Goal: Communication & Community: Answer question/provide support

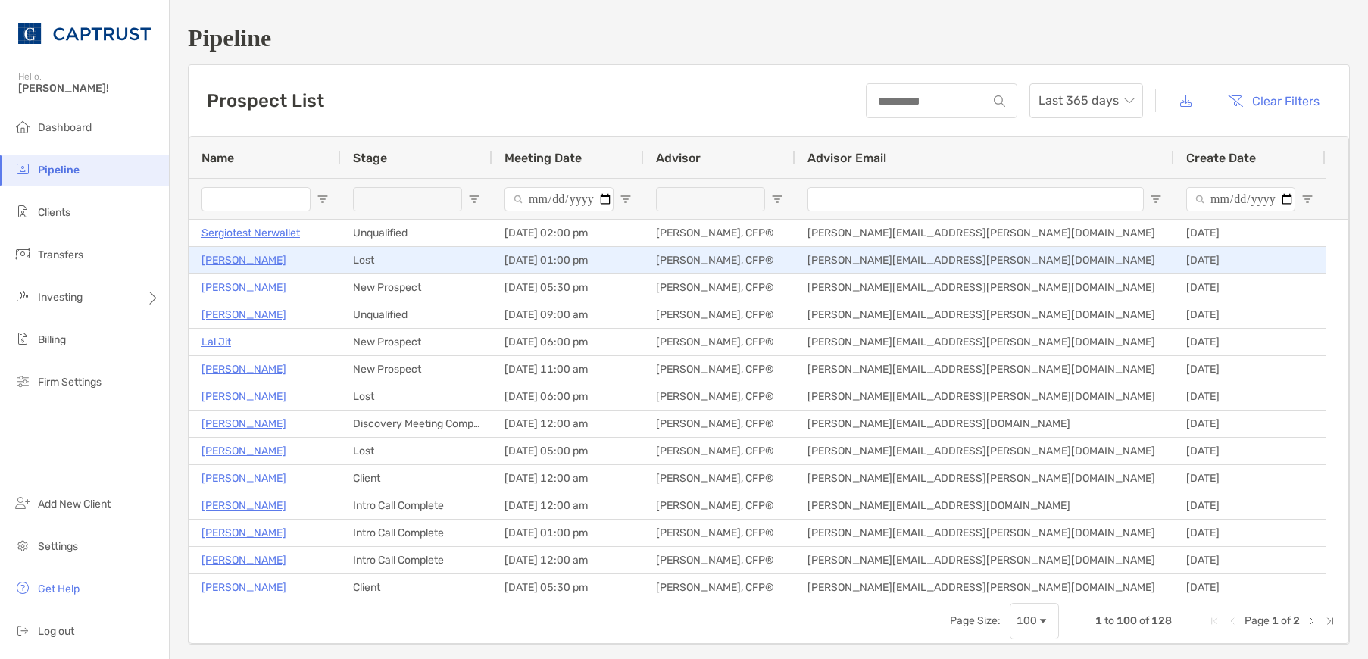
type input "*****"
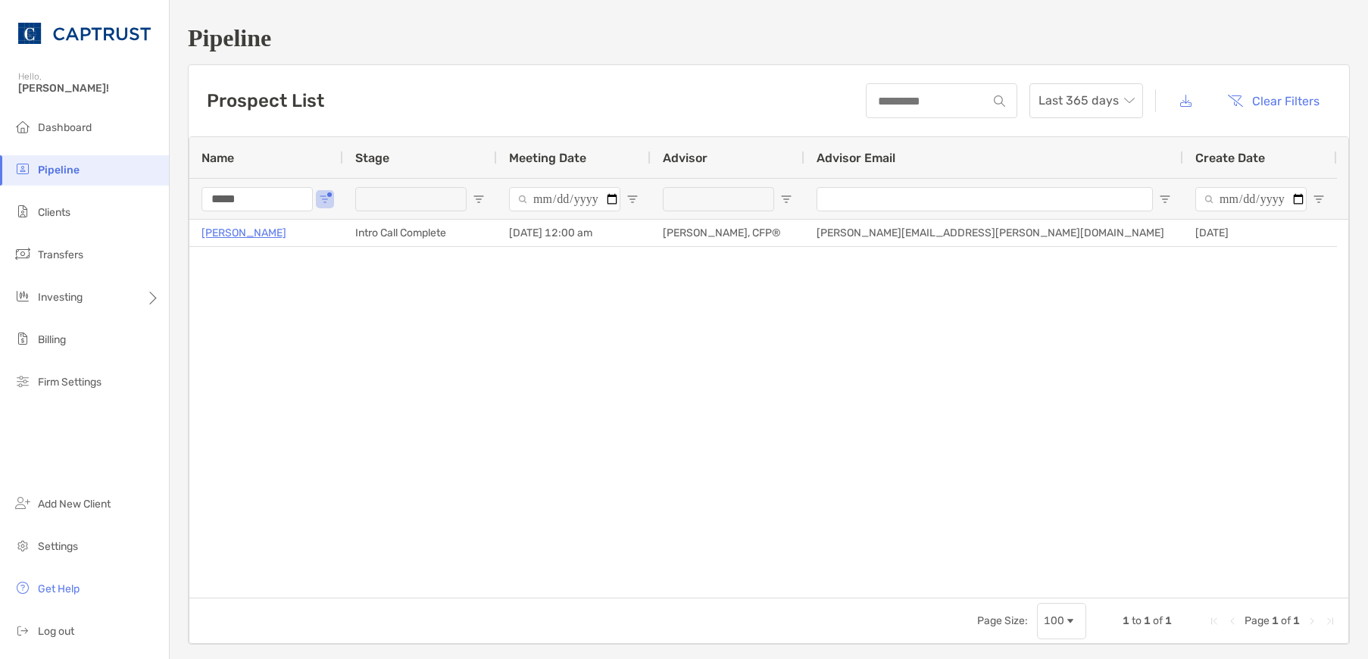
drag, startPoint x: 252, startPoint y: 201, endPoint x: 138, endPoint y: 192, distance: 114.7
click at [151, 192] on div "Pipeline Hello, Justin! Dashboard Pipeline Clients Transfers Investing Billing …" at bounding box center [684, 329] width 1368 height 659
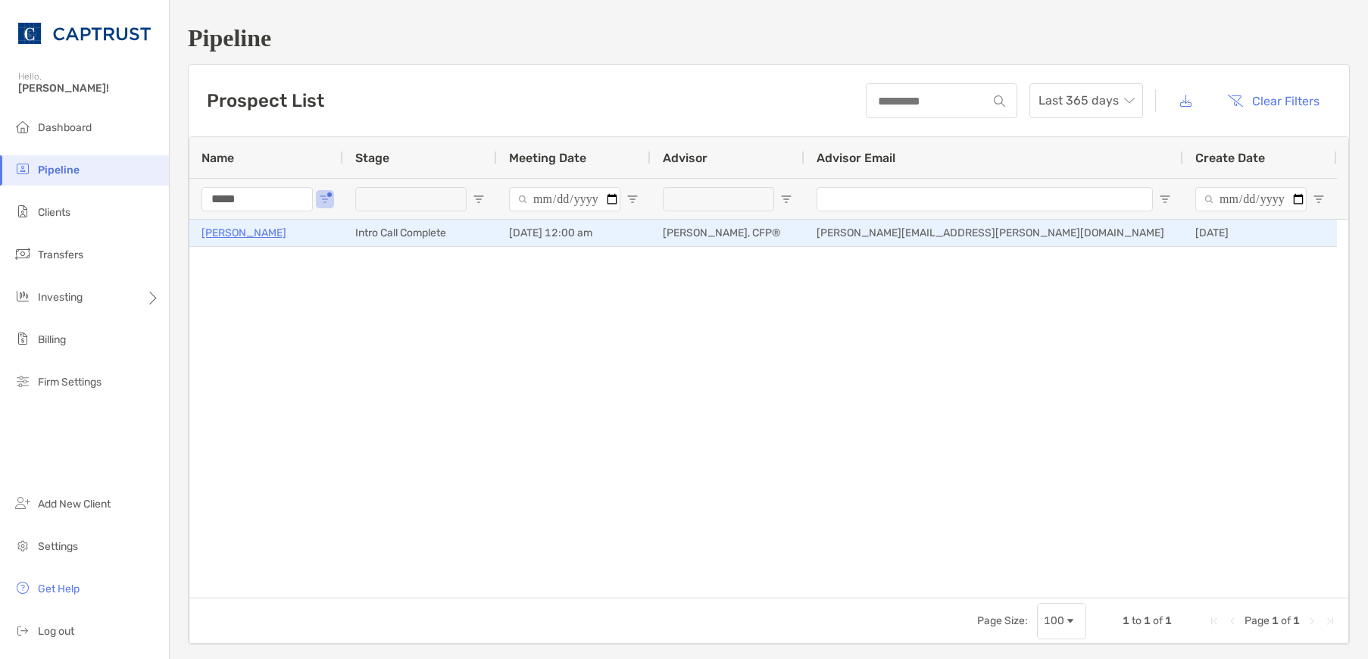
click at [254, 232] on p "[PERSON_NAME]" at bounding box center [243, 232] width 85 height 19
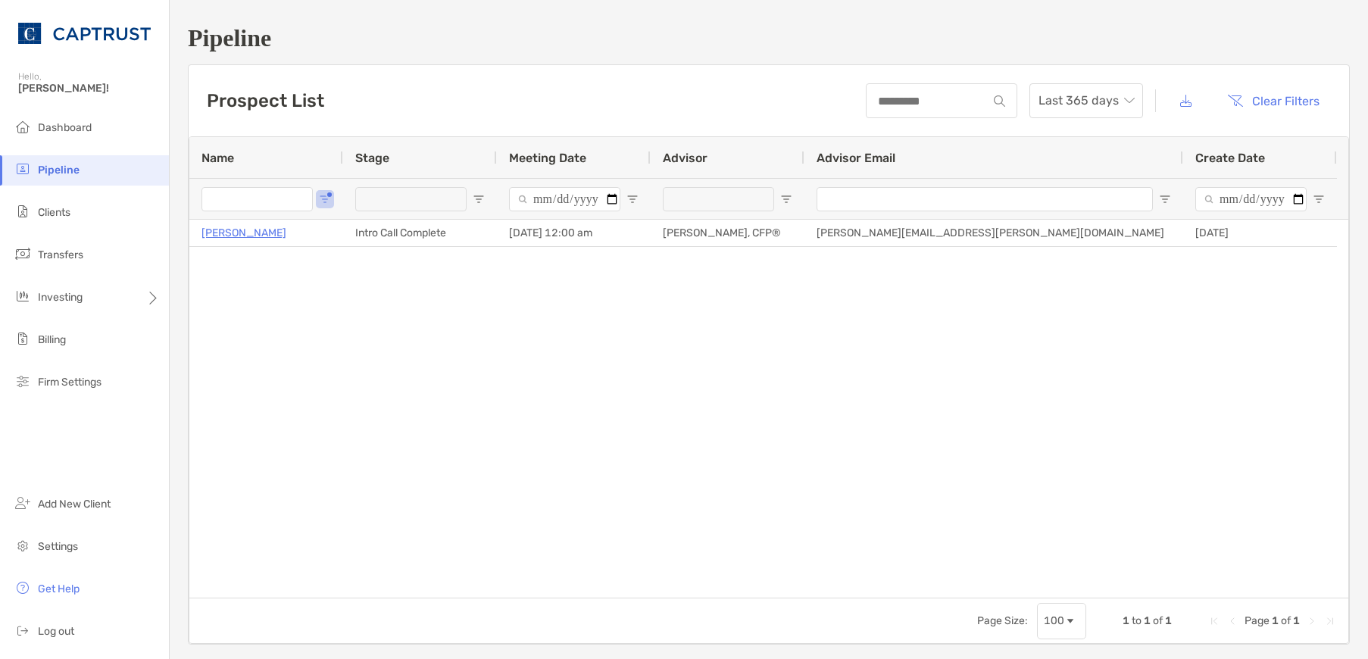
click at [430, 395] on div "Catherine Burke Intro Call Complete 09/03/2025 - 12:00 am Justin Sinisi, CFP® J…" at bounding box center [768, 409] width 1159 height 378
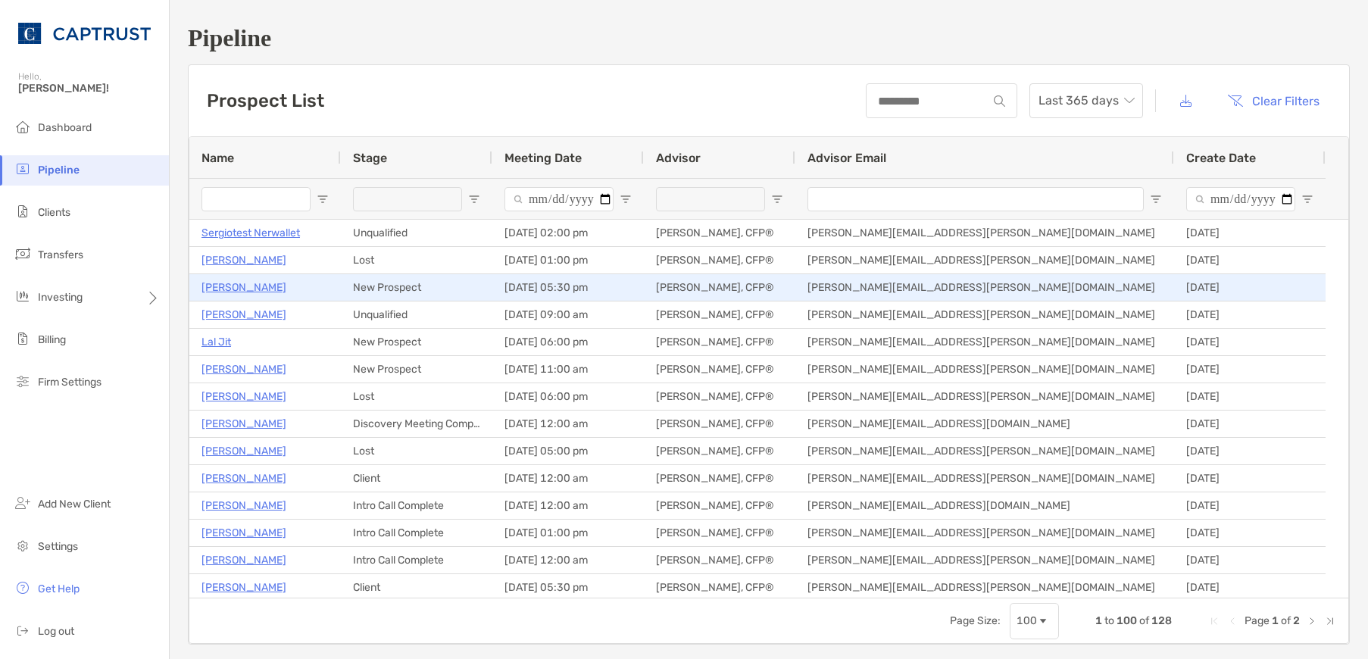
click at [245, 287] on p "[PERSON_NAME]" at bounding box center [243, 287] width 85 height 19
click at [246, 286] on p "[PERSON_NAME]" at bounding box center [243, 287] width 85 height 19
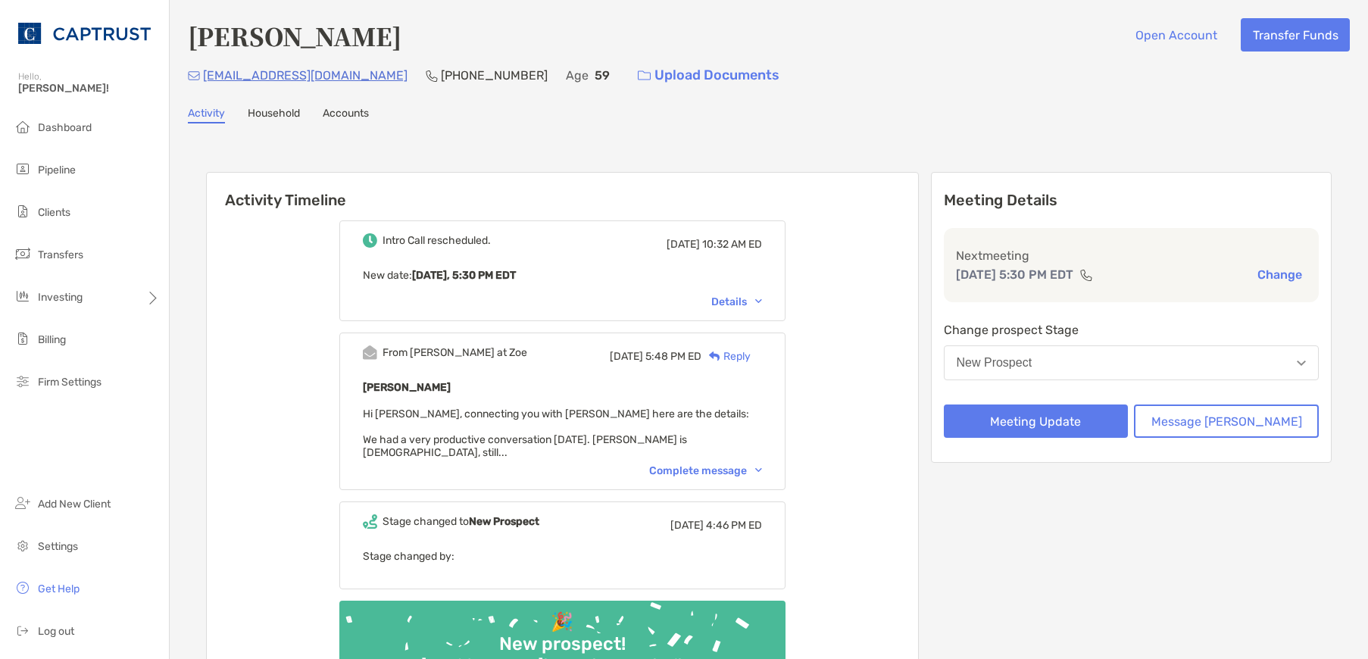
click at [762, 302] on div "Details" at bounding box center [736, 301] width 51 height 13
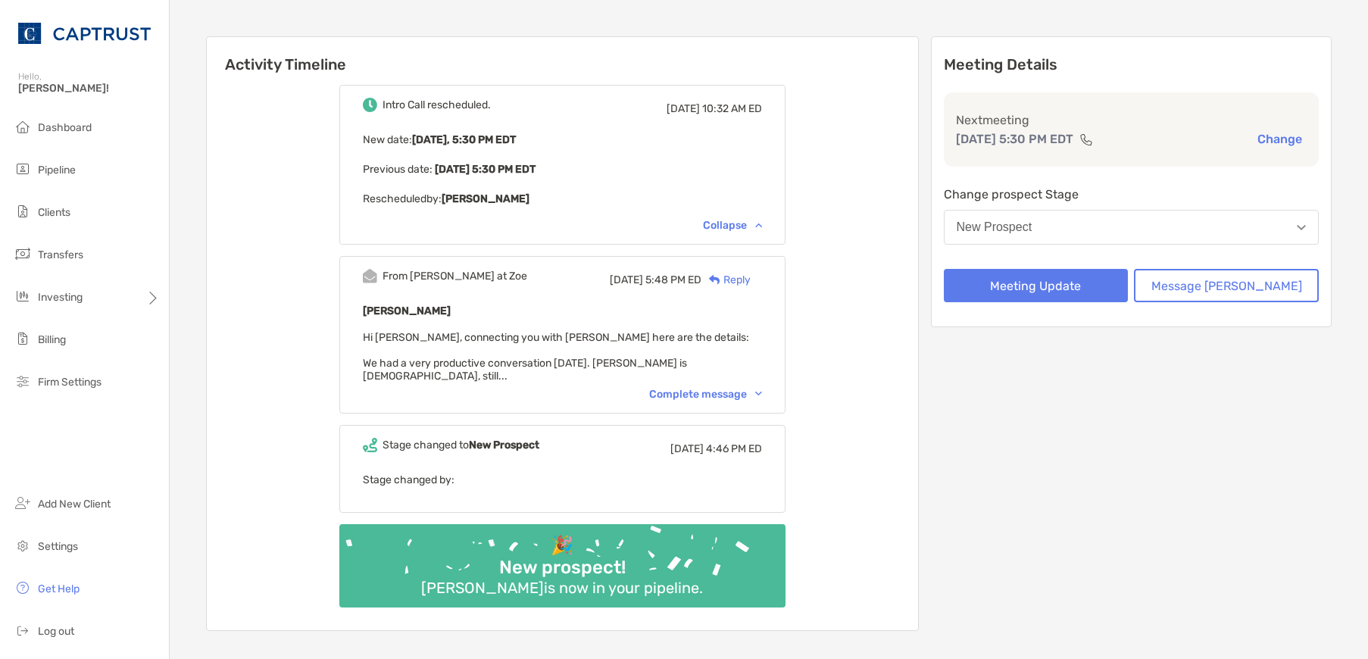
scroll to position [303, 0]
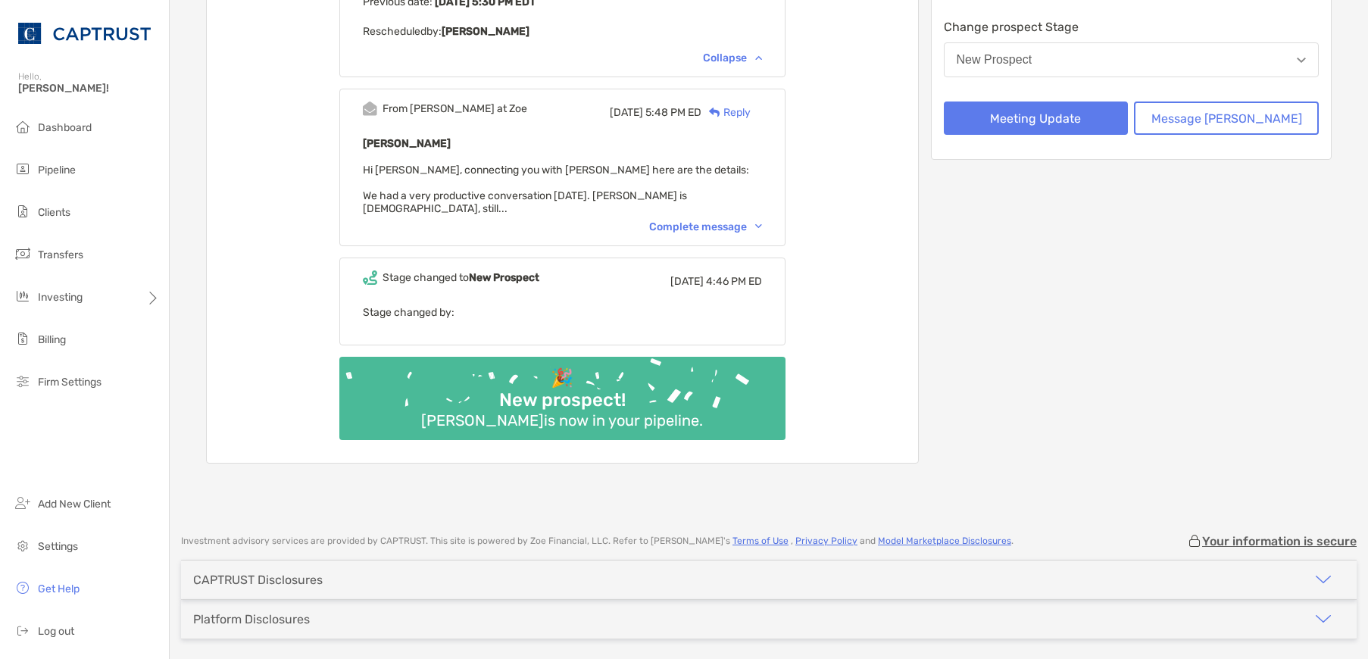
click at [750, 220] on div "Complete message" at bounding box center [705, 226] width 113 height 13
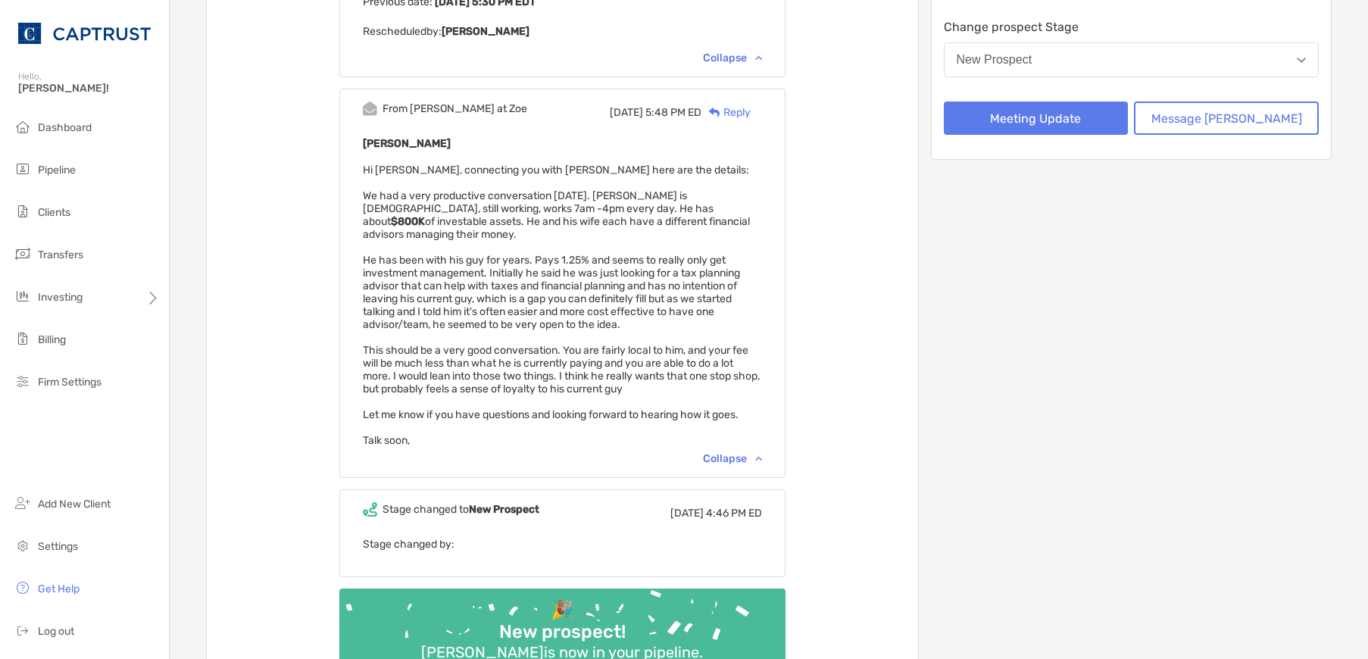
scroll to position [0, 0]
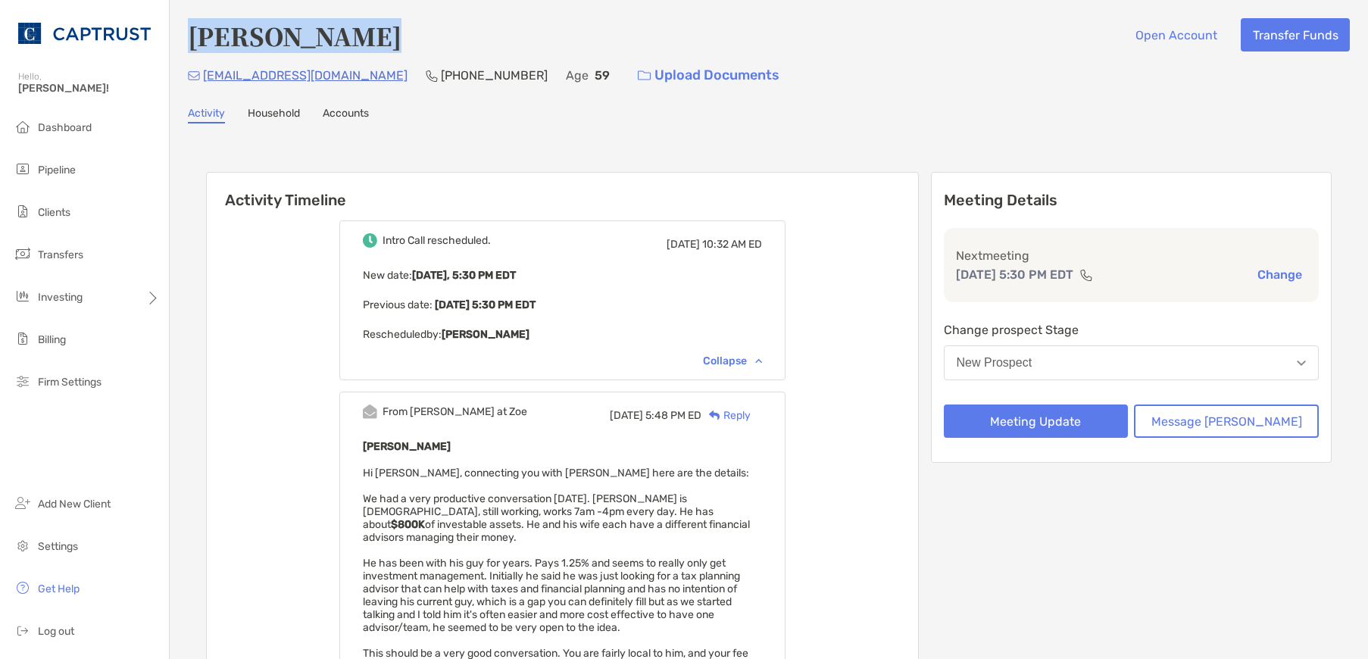
drag, startPoint x: 356, startPoint y: 38, endPoint x: 196, endPoint y: 42, distance: 159.9
click at [196, 42] on div "Walter Srsich Open Account Transfer Funds" at bounding box center [769, 35] width 1162 height 35
copy h4 "Walter Srsich"
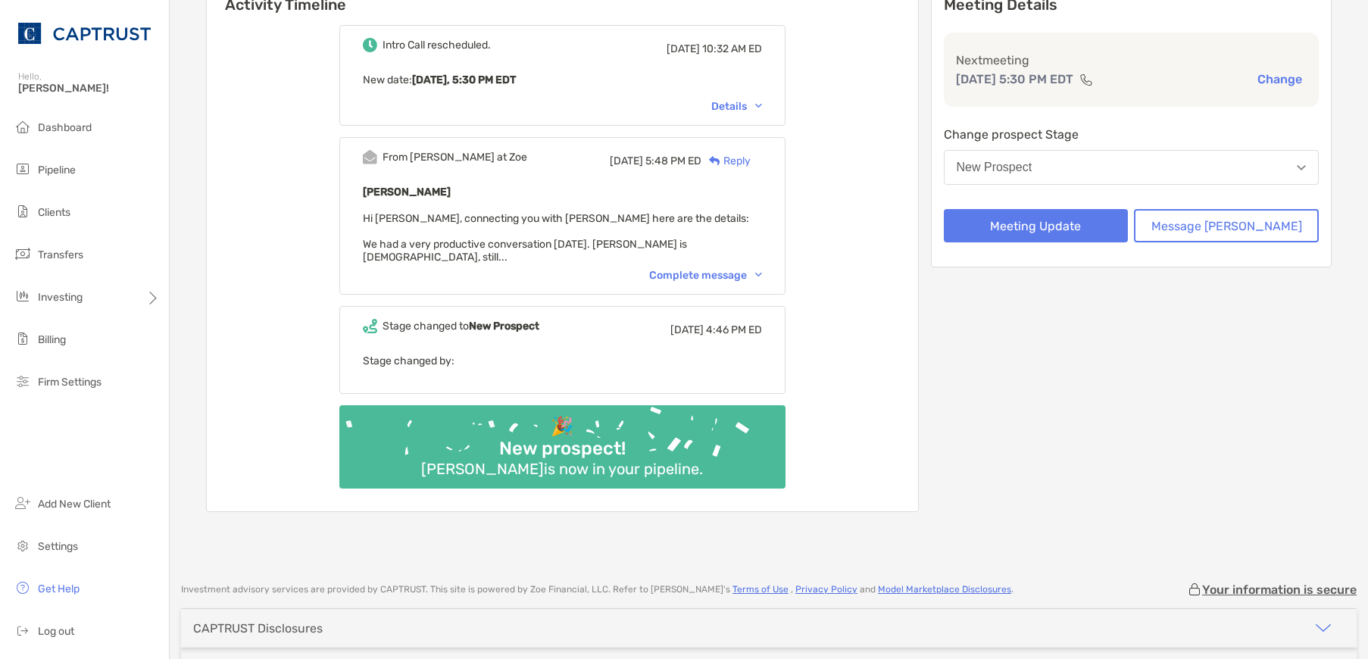
scroll to position [56, 0]
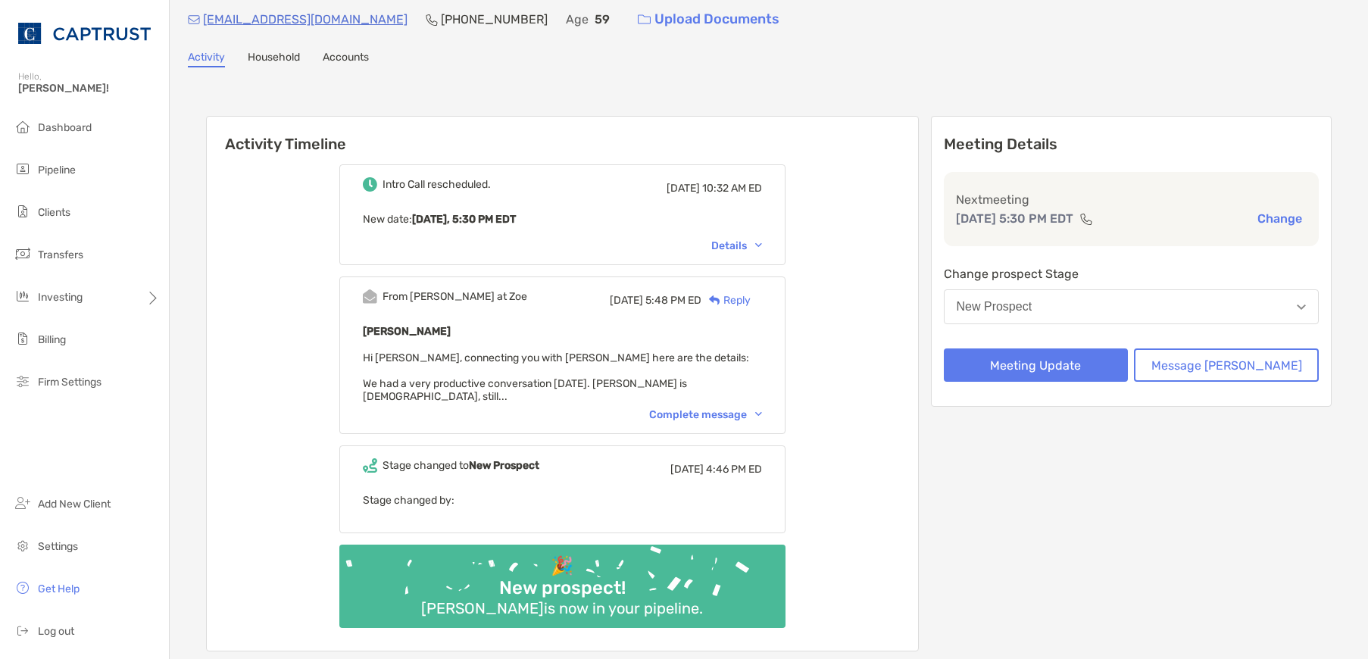
click at [751, 408] on div "Complete message" at bounding box center [705, 414] width 113 height 13
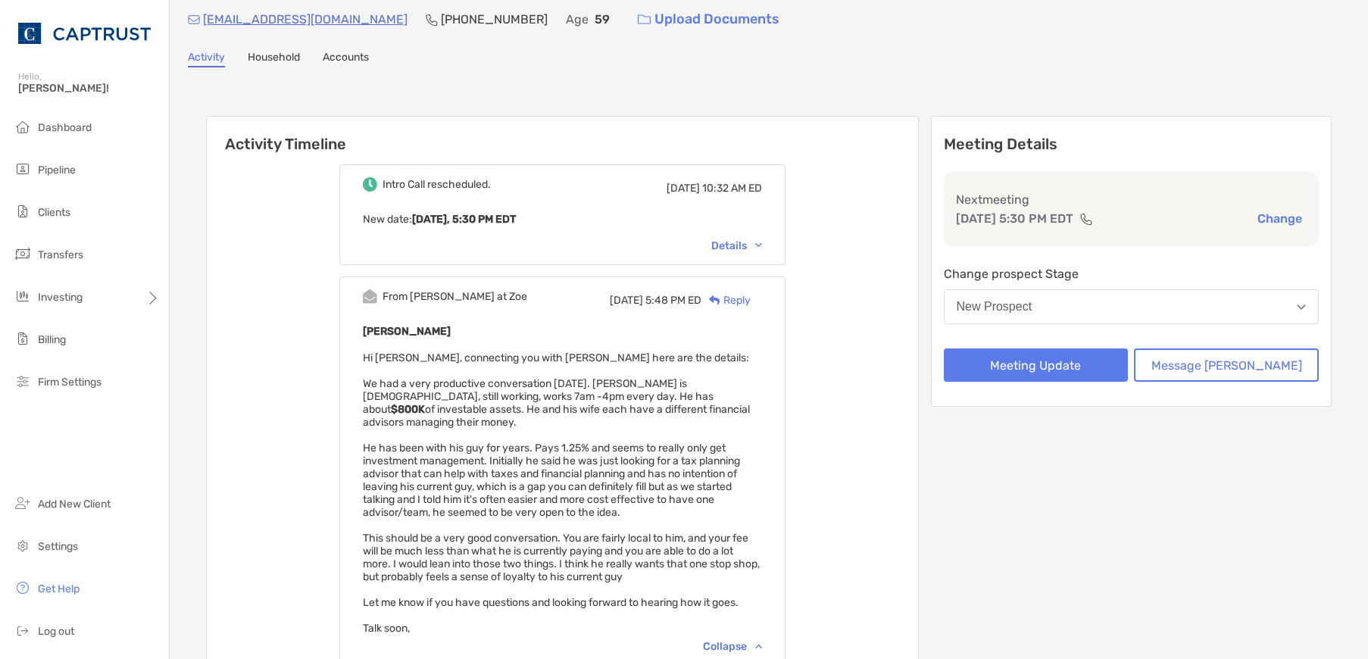
click at [964, 96] on div "Activity Timeline Intro Call rescheduled. Wed, Sep 3 10:32 AM ED New date : Tod…" at bounding box center [769, 502] width 1162 height 838
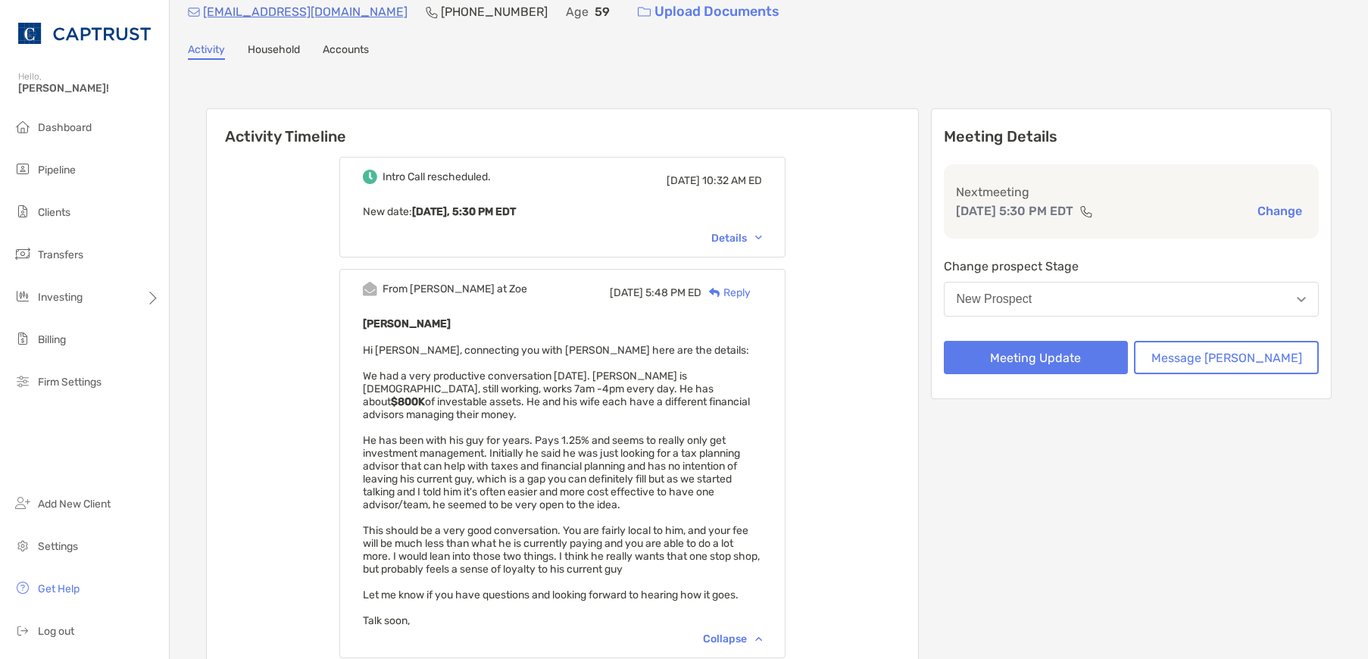
scroll to position [0, 0]
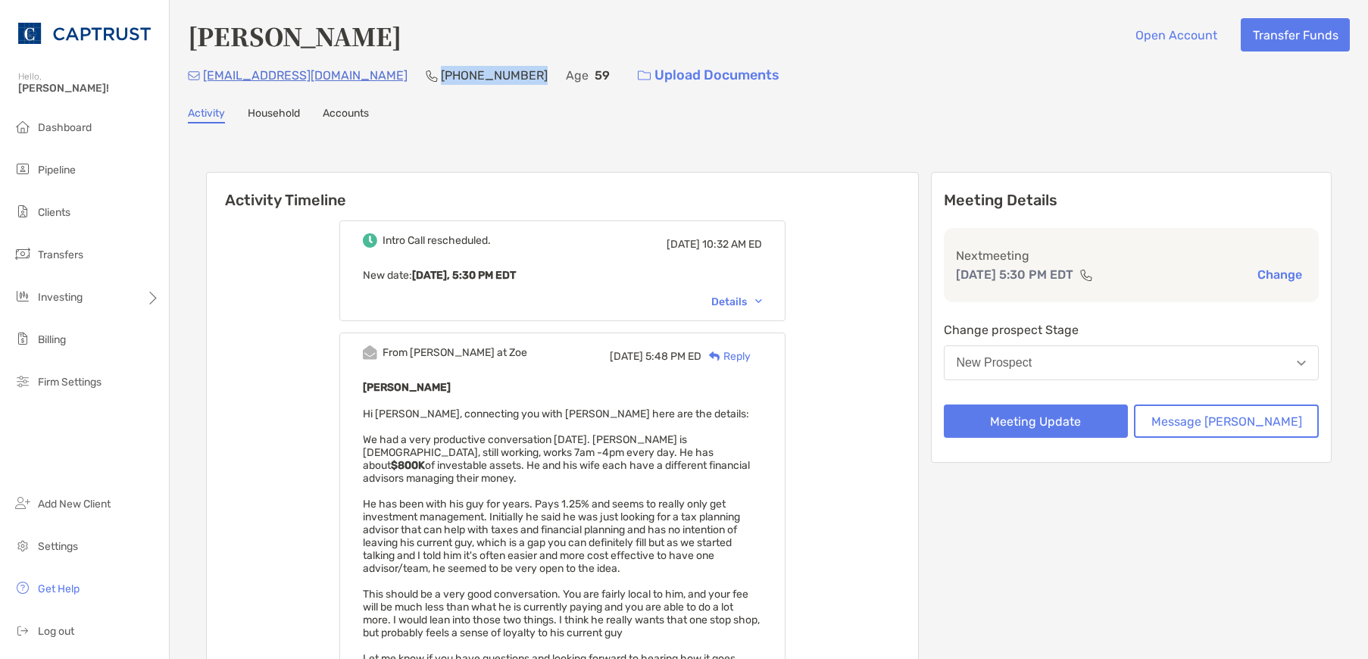
drag, startPoint x: 460, startPoint y: 73, endPoint x: 369, endPoint y: 81, distance: 91.2
click at [369, 81] on div "waldor9765@gmail.com (484) 225-5598 Age 59 Upload Documents" at bounding box center [769, 75] width 1162 height 33
copy p "(484) 225-5598"
click at [889, 158] on div "Activity Timeline Intro Call rescheduled. Wed, Sep 3 10:32 AM ED New date : Tod…" at bounding box center [769, 557] width 1126 height 801
drag, startPoint x: 380, startPoint y: 30, endPoint x: 179, endPoint y: 39, distance: 200.9
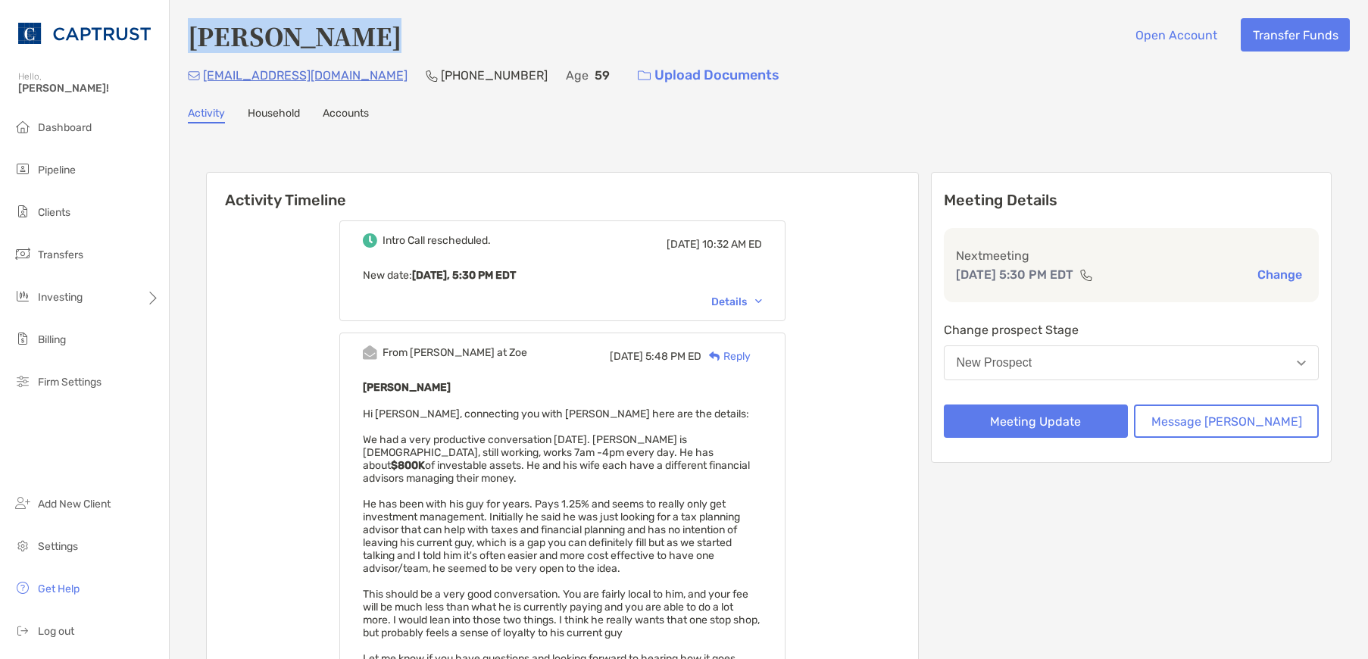
click at [179, 39] on div "Walter Srsich Open Account Transfer Funds waldor9765@gmail.com (484) 225-5598 A…" at bounding box center [769, 497] width 1198 height 995
copy h4 "[PERSON_NAME]"
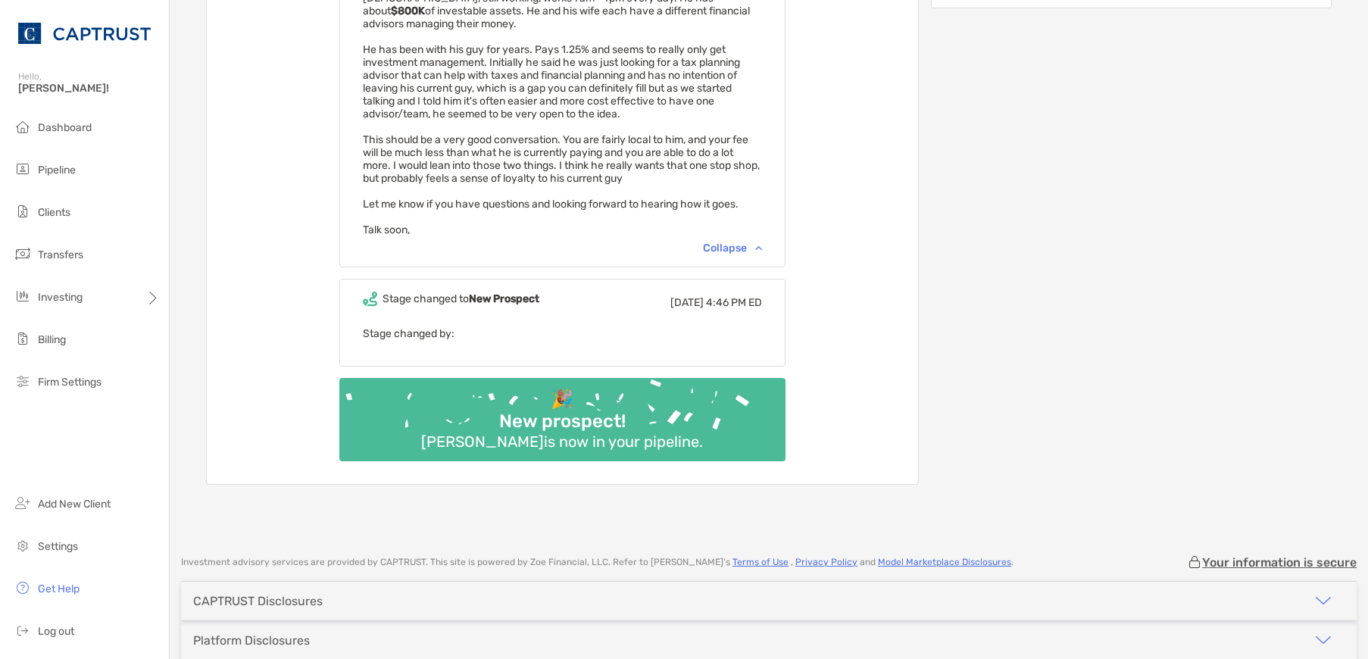
scroll to position [151, 0]
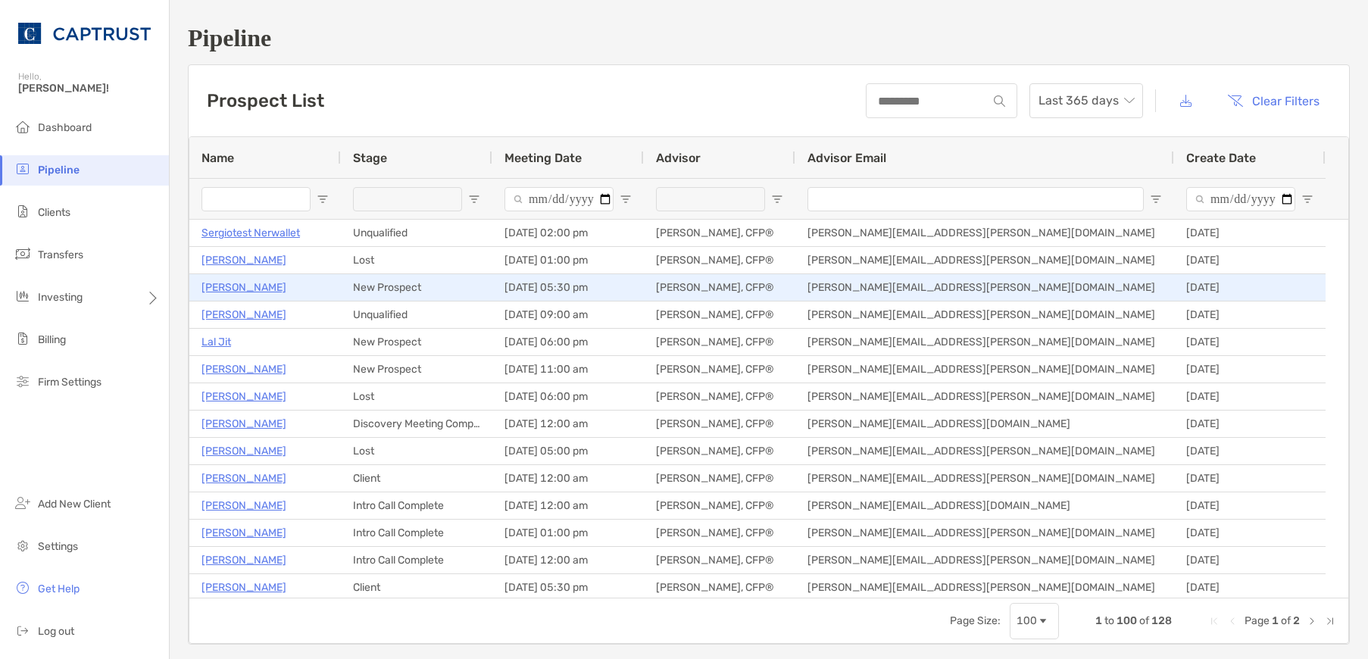
click at [230, 287] on p "[PERSON_NAME]" at bounding box center [243, 287] width 85 height 19
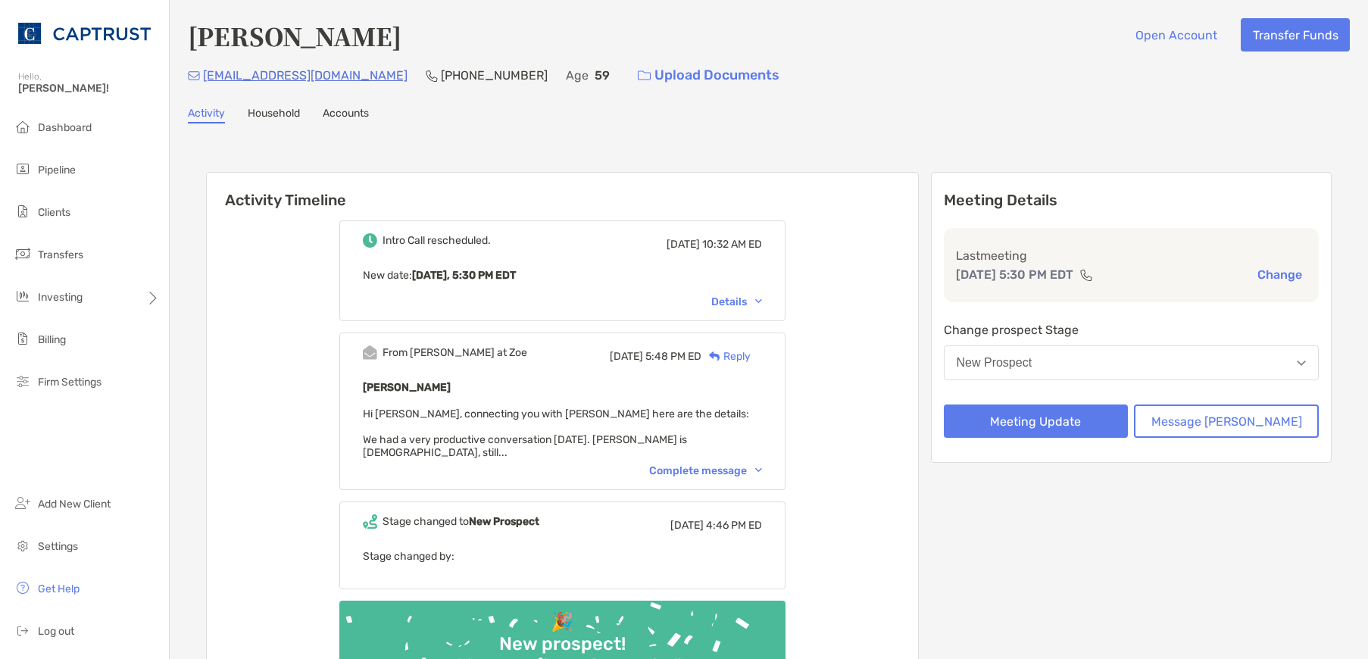
click at [1099, 364] on button "New Prospect" at bounding box center [1132, 362] width 376 height 35
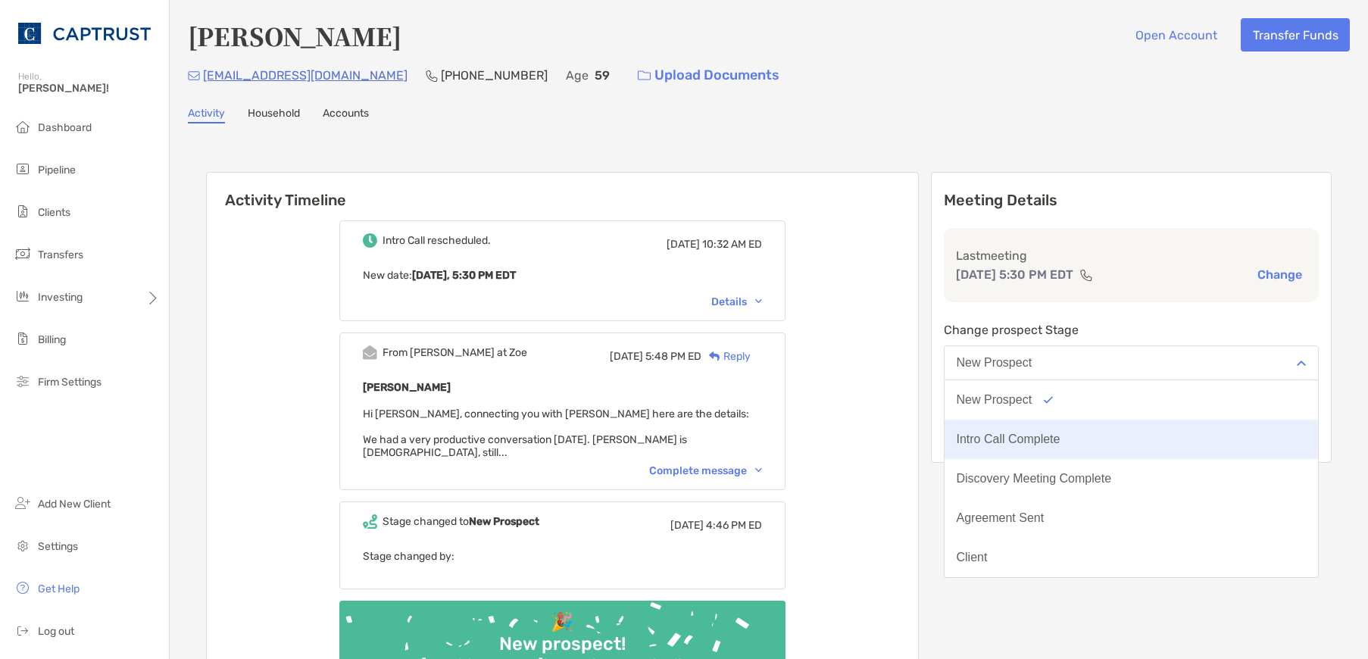
click at [1060, 435] on div "Intro Call Complete" at bounding box center [1009, 440] width 104 height 14
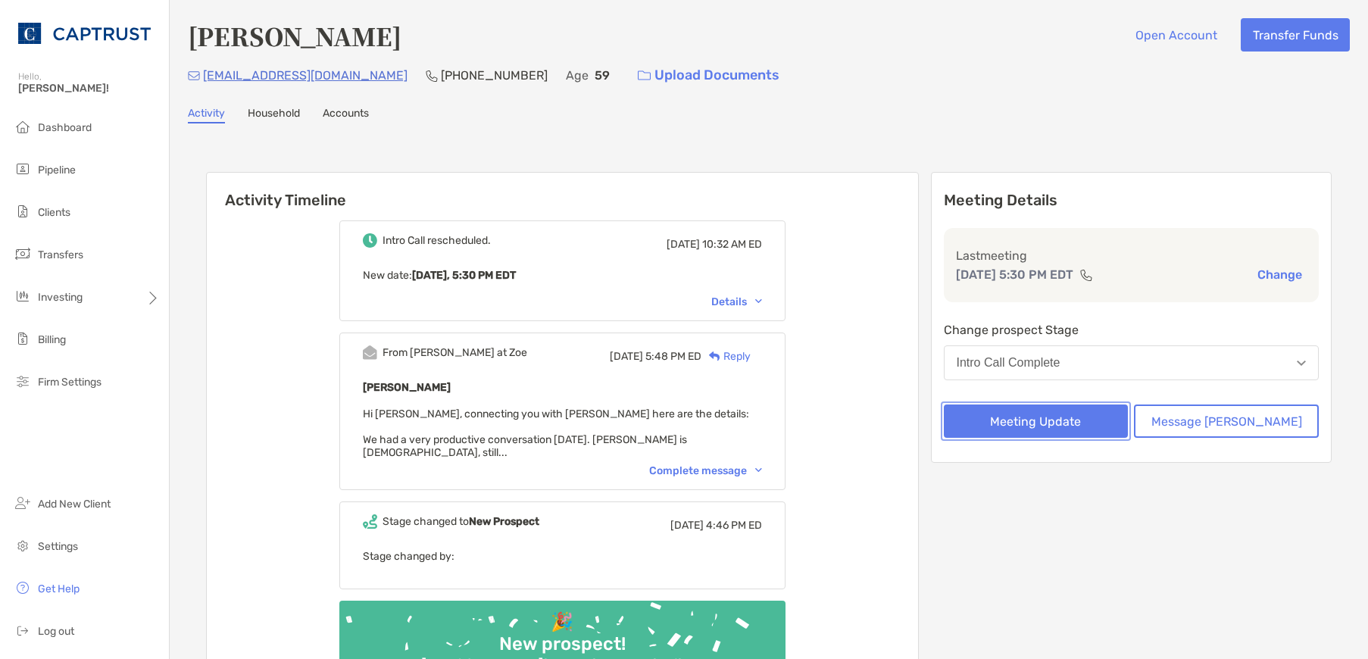
click at [1061, 424] on button "Meeting Update" at bounding box center [1036, 421] width 185 height 33
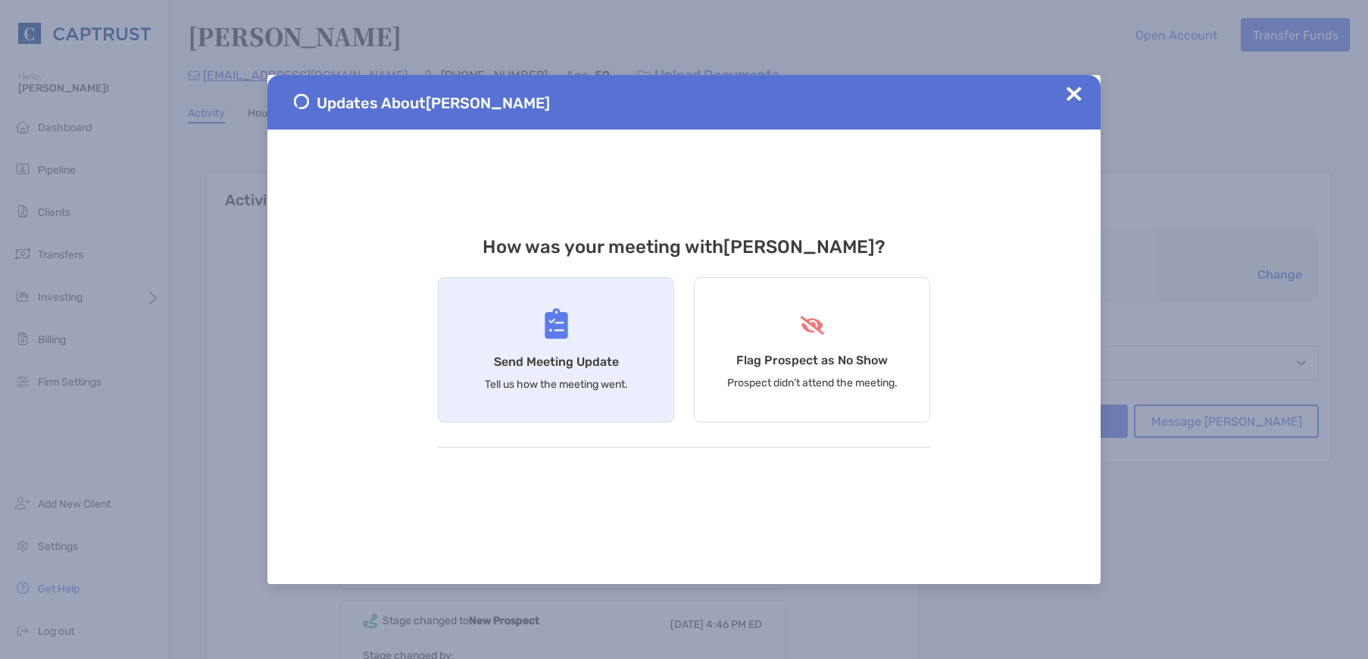
click at [565, 361] on h4 "Send Meeting Update" at bounding box center [556, 362] width 125 height 14
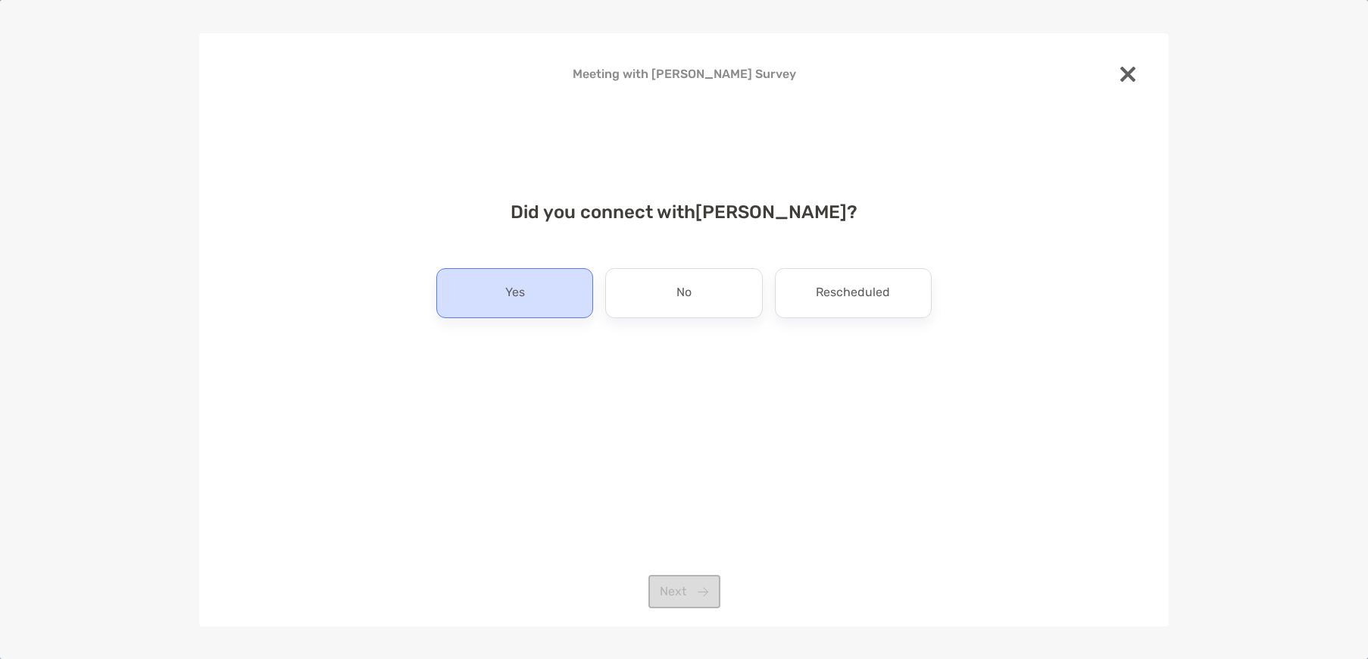
click at [522, 283] on p "Yes" at bounding box center [515, 293] width 20 height 24
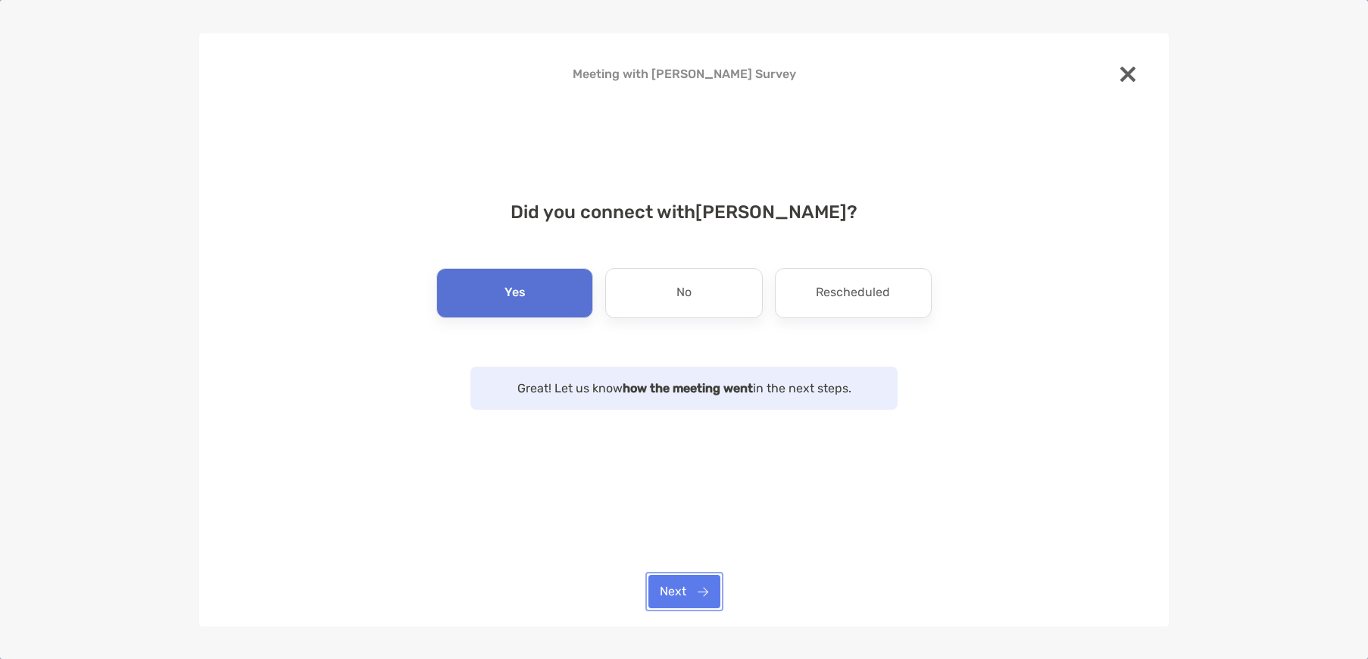
click at [708, 602] on button "Next" at bounding box center [684, 591] width 72 height 33
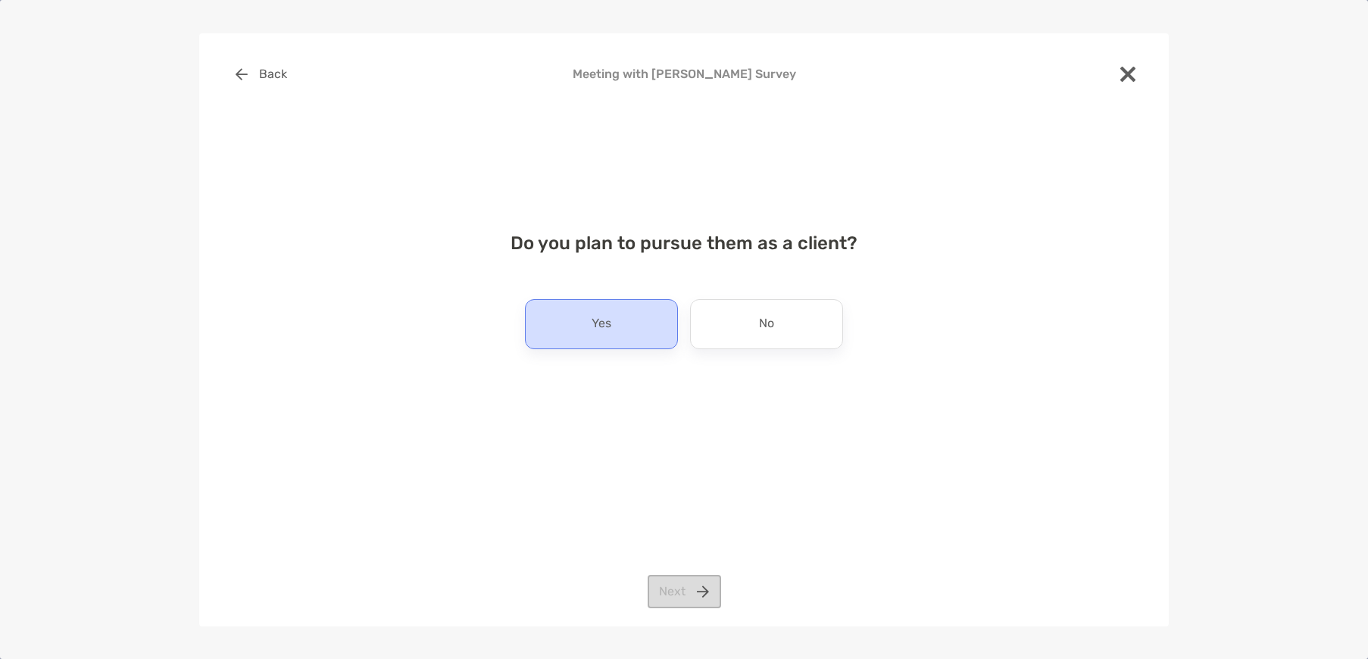
click at [595, 327] on p "Yes" at bounding box center [602, 324] width 20 height 24
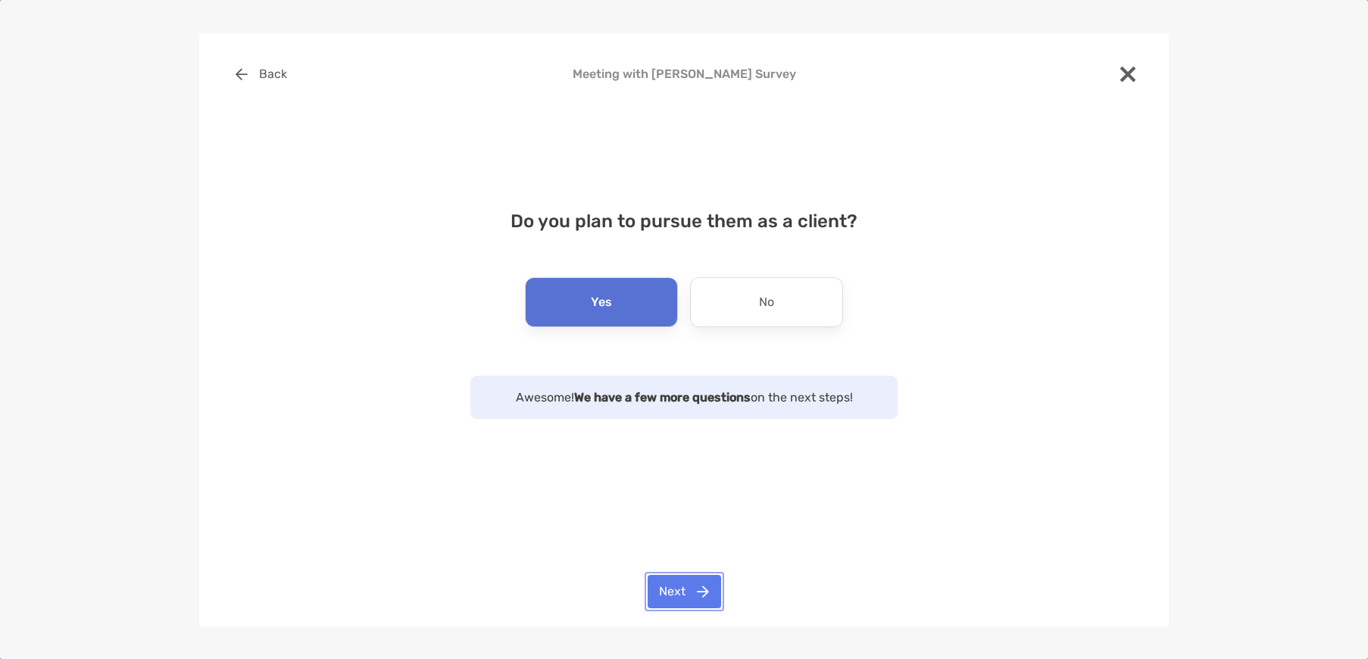
click at [687, 587] on button "Next" at bounding box center [684, 591] width 73 height 33
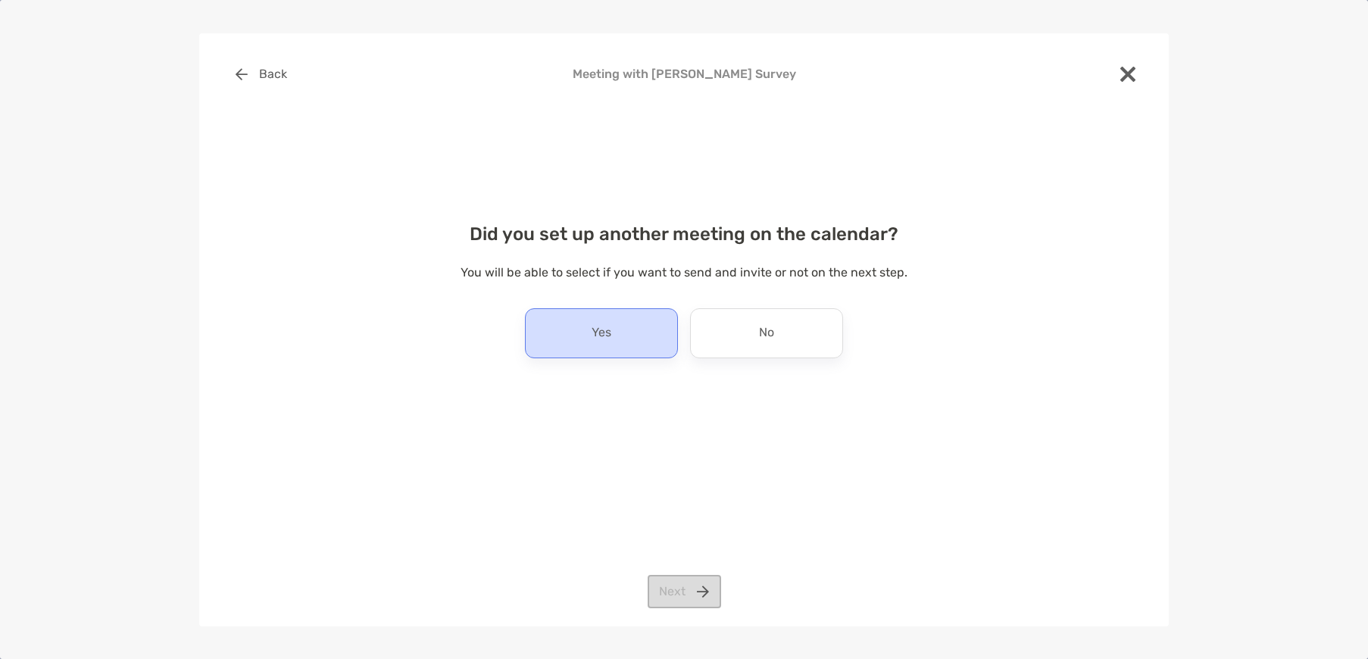
click at [592, 339] on p "Yes" at bounding box center [602, 333] width 20 height 24
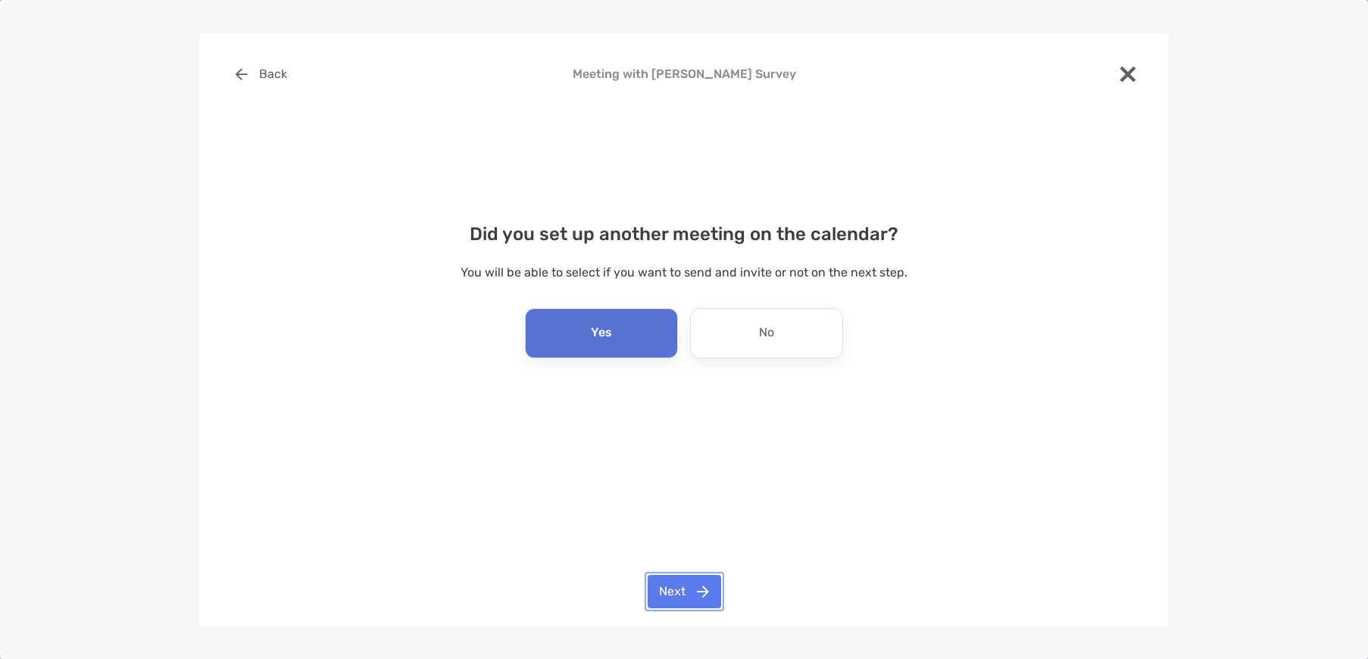
click at [686, 600] on button "Next" at bounding box center [684, 591] width 73 height 33
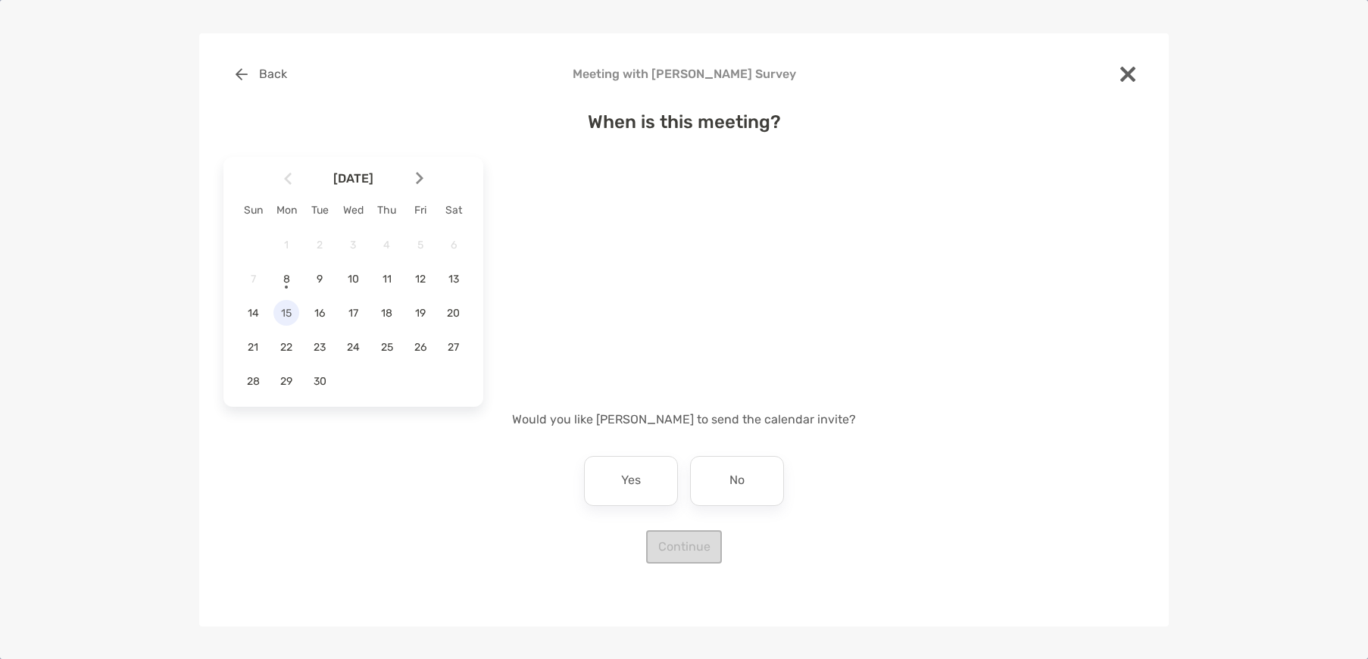
click at [286, 311] on span "15" at bounding box center [286, 313] width 26 height 13
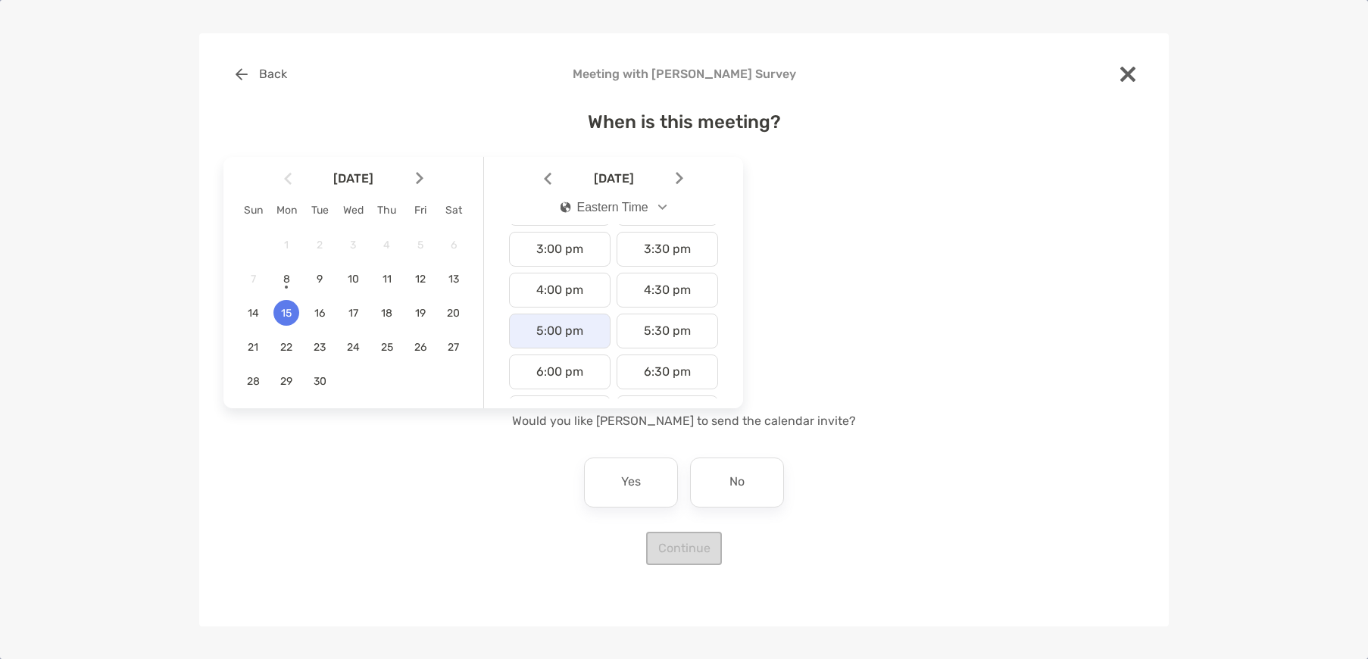
click at [550, 337] on div "5:00 pm" at bounding box center [560, 331] width 102 height 35
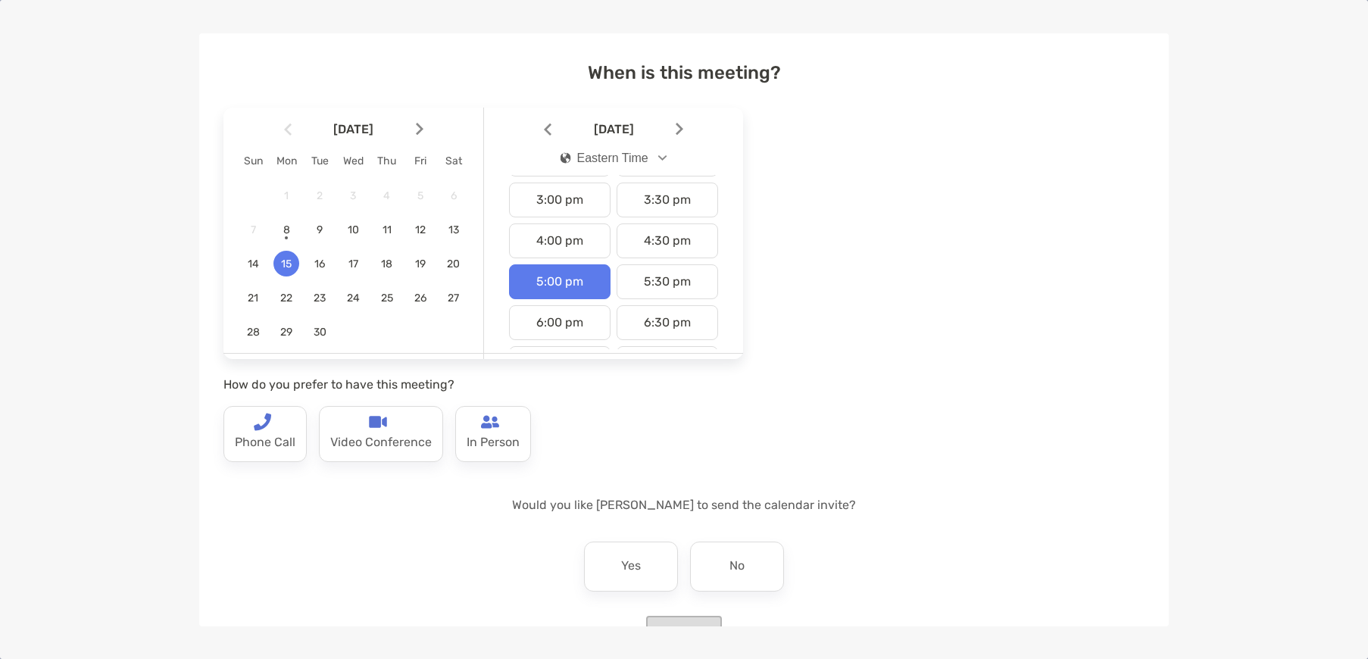
scroll to position [76, 0]
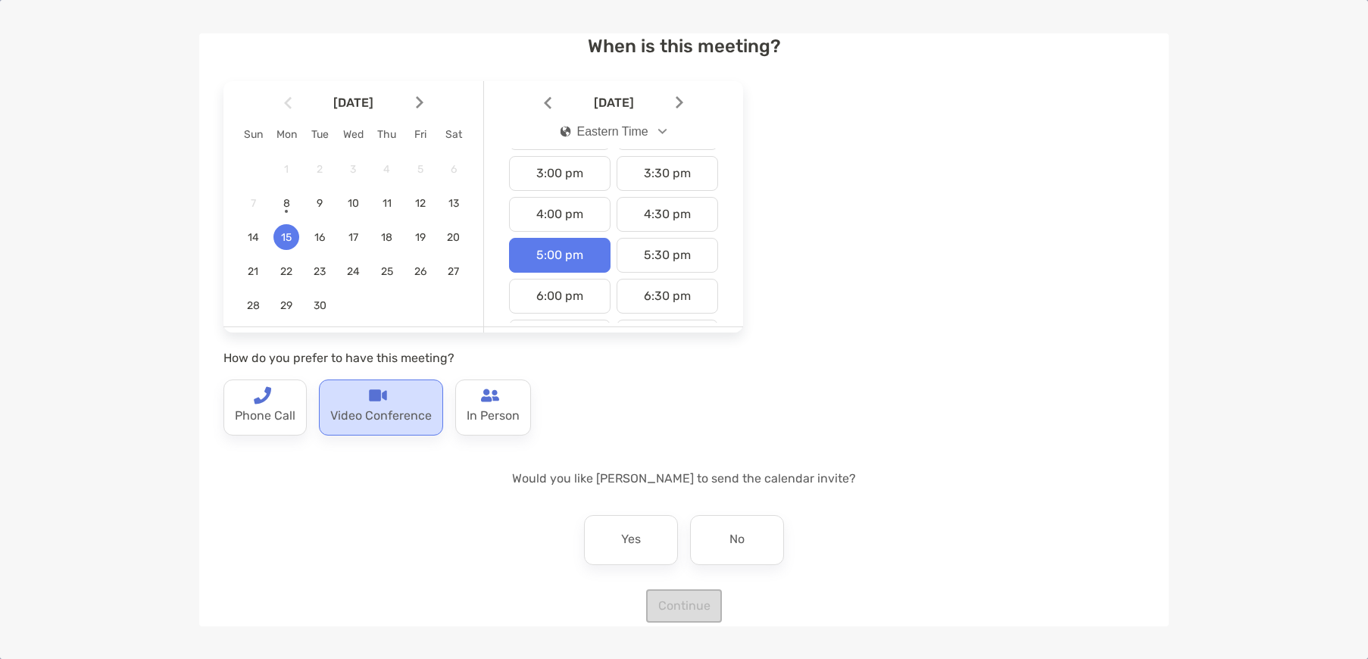
click at [355, 408] on p "Video Conference" at bounding box center [381, 417] width 102 height 24
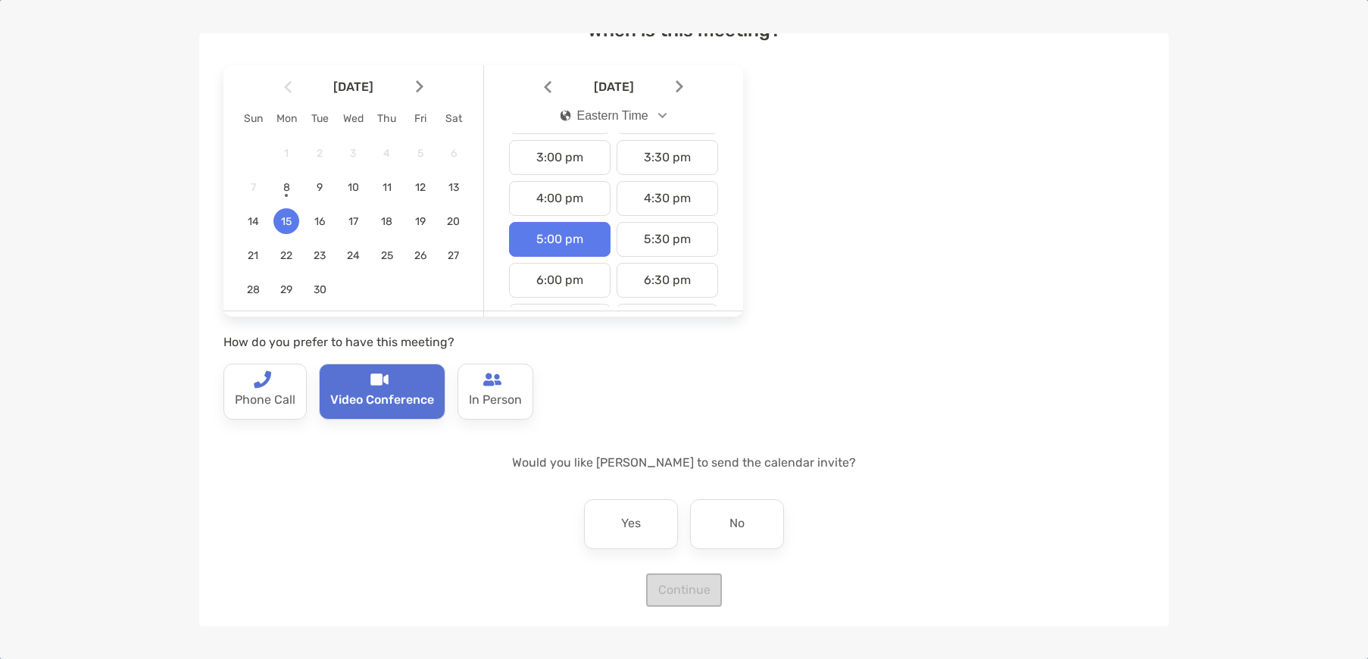
scroll to position [96, 0]
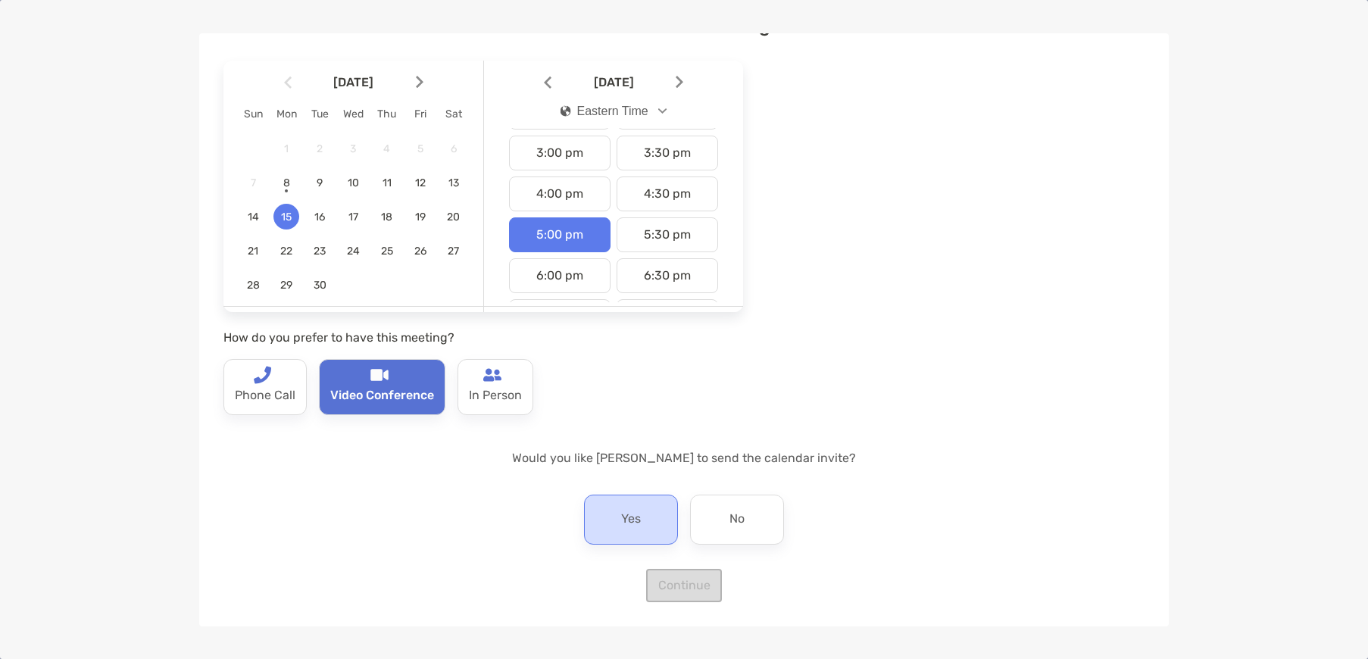
click at [626, 526] on p "Yes" at bounding box center [631, 520] width 20 height 24
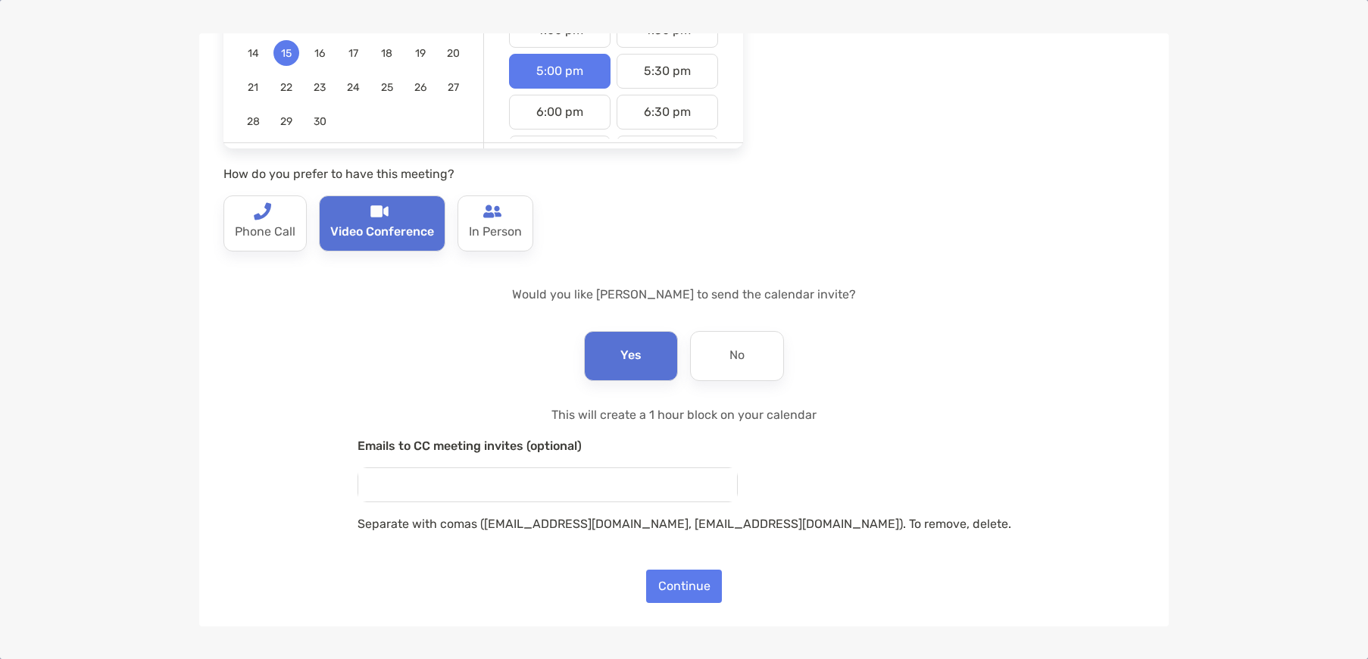
scroll to position [261, 0]
click at [681, 587] on button "Continue" at bounding box center [684, 585] width 76 height 33
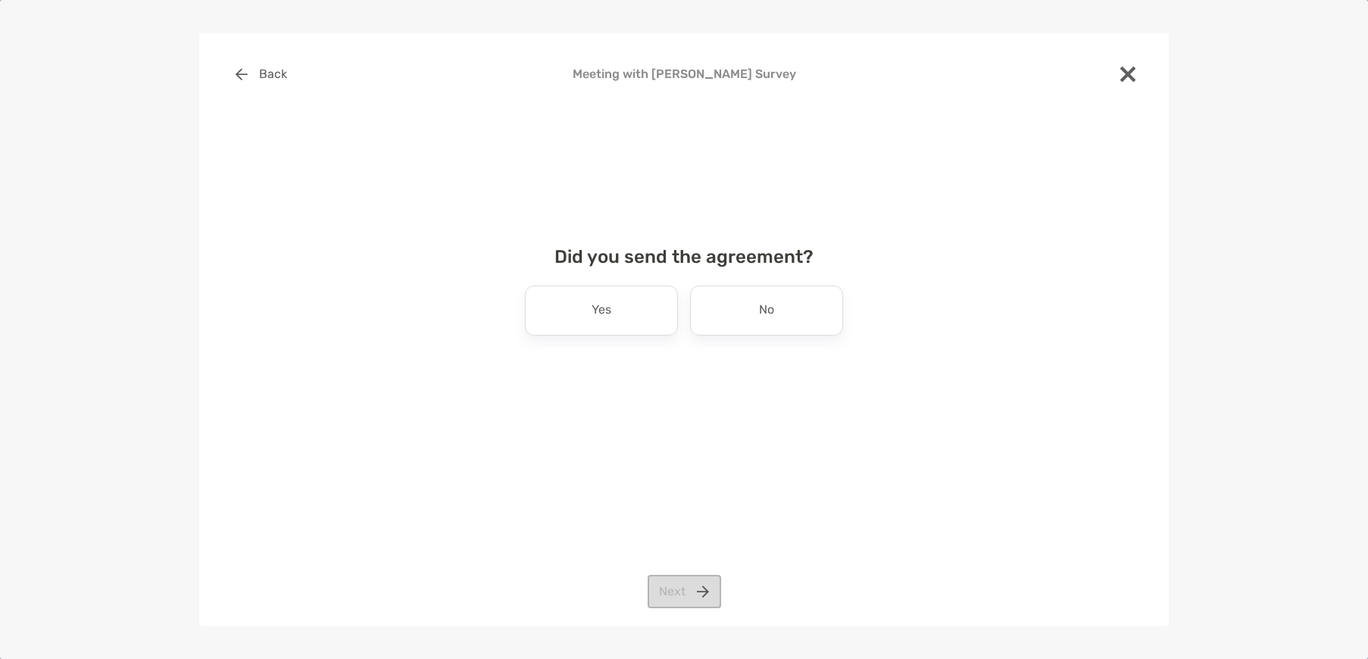
scroll to position [0, 0]
click at [781, 317] on div "No" at bounding box center [766, 311] width 153 height 50
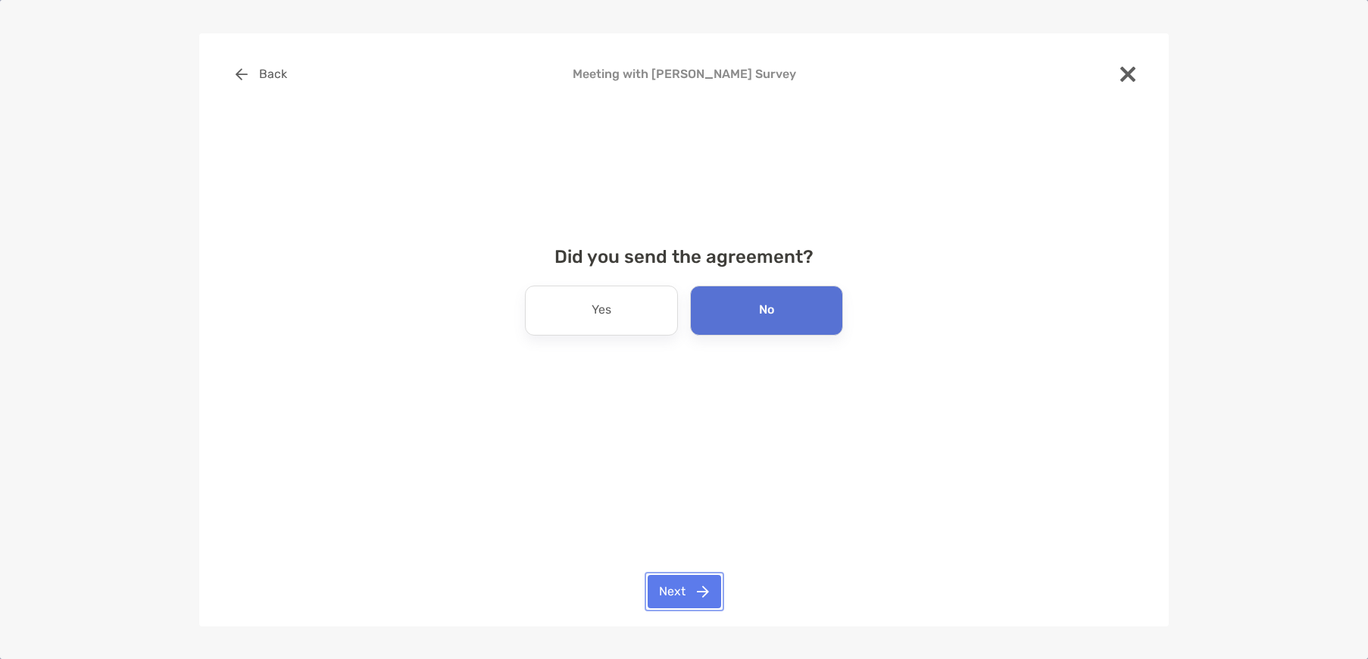
drag, startPoint x: 681, startPoint y: 586, endPoint x: 881, endPoint y: 553, distance: 202.7
click at [683, 583] on button "Next" at bounding box center [684, 591] width 73 height 33
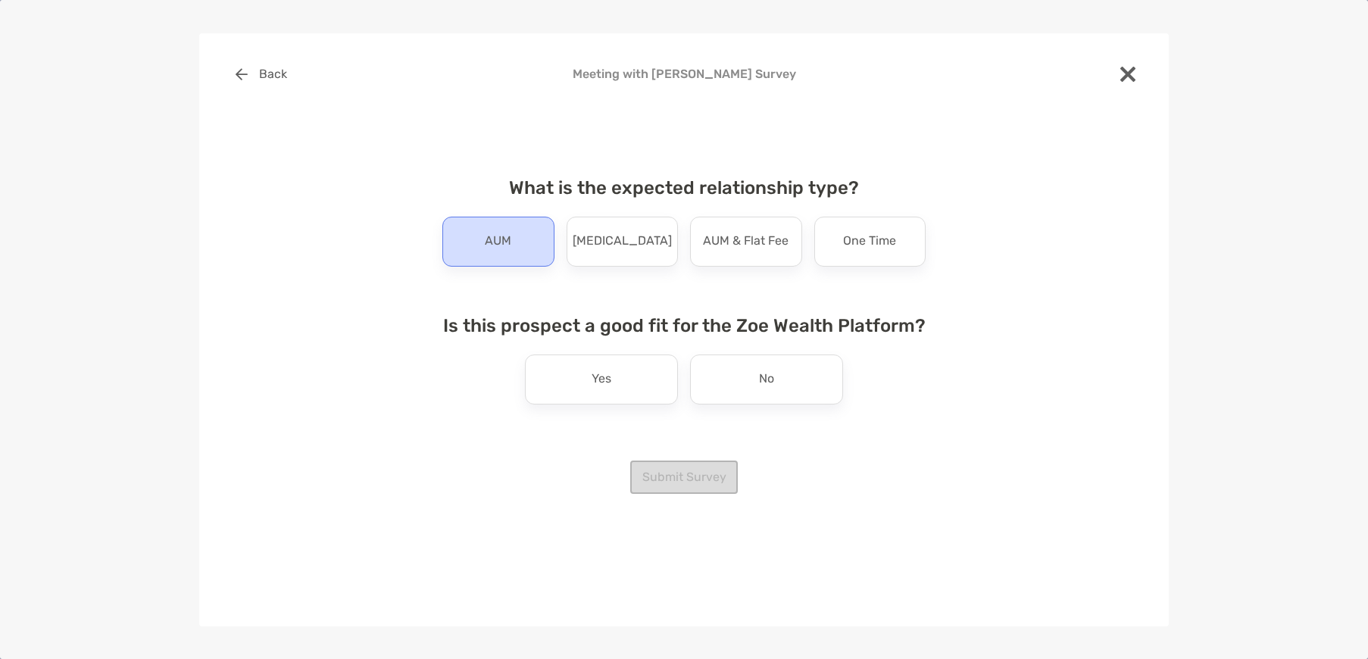
click at [519, 245] on div "AUM" at bounding box center [498, 242] width 112 height 50
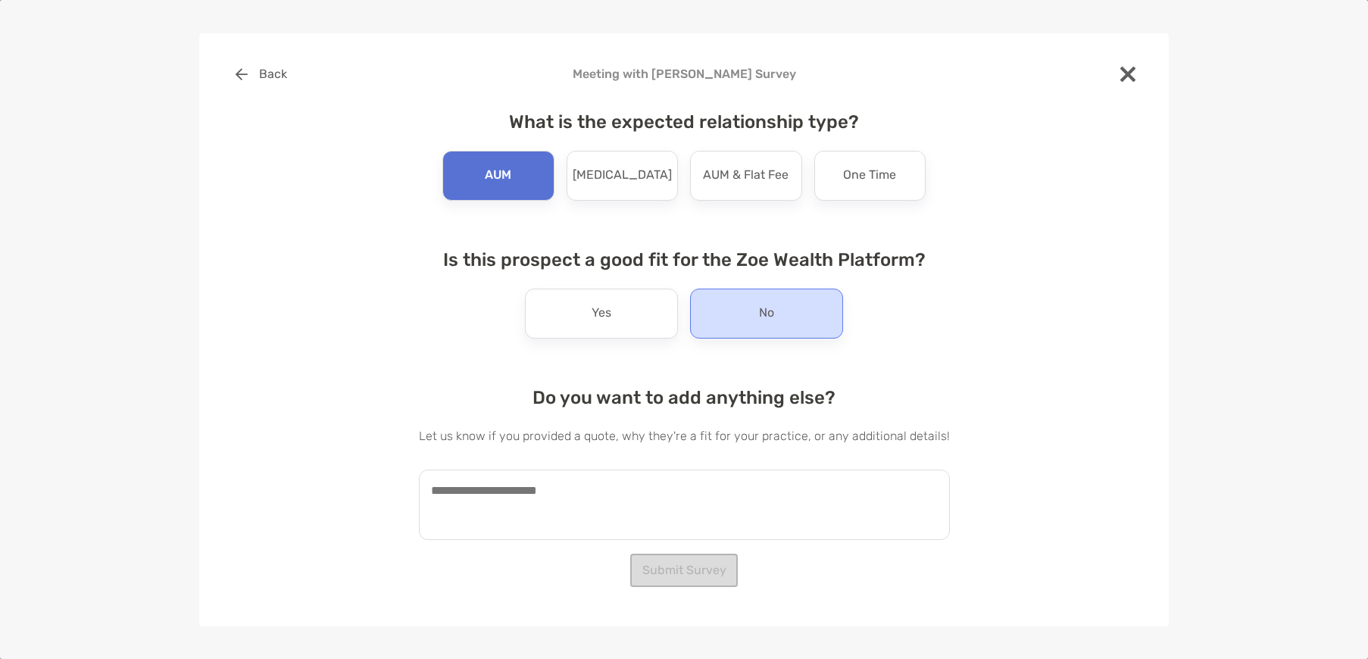
click at [759, 320] on p "No" at bounding box center [766, 313] width 15 height 24
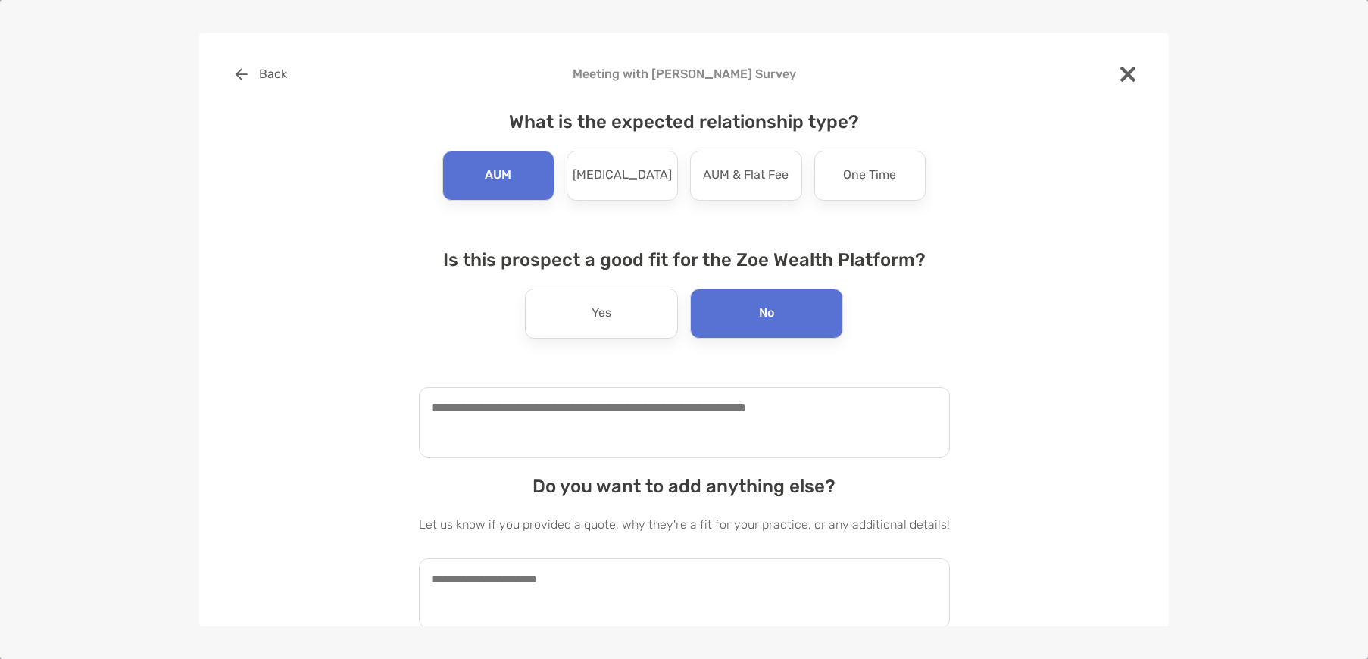
click at [591, 448] on textarea at bounding box center [684, 422] width 531 height 70
type textarea "*"
drag, startPoint x: 614, startPoint y: 414, endPoint x: 617, endPoint y: 425, distance: 11.8
click at [614, 414] on textarea "**********" at bounding box center [677, 422] width 516 height 70
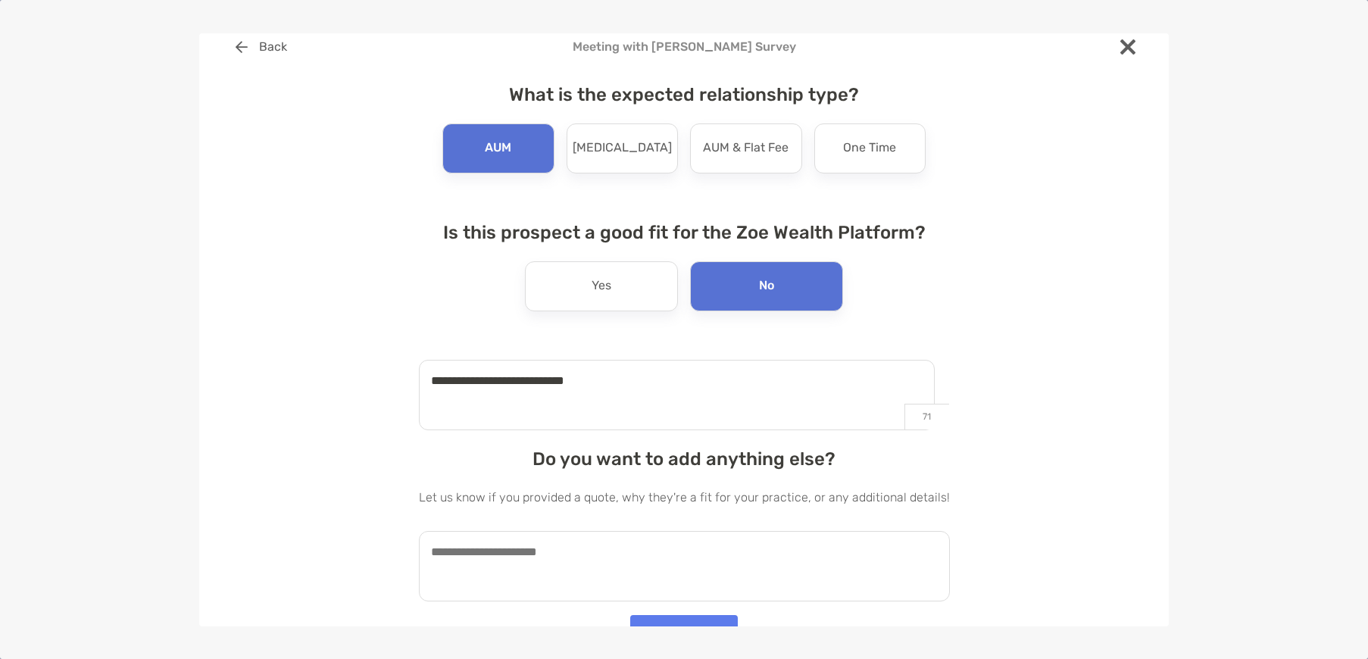
scroll to position [49, 0]
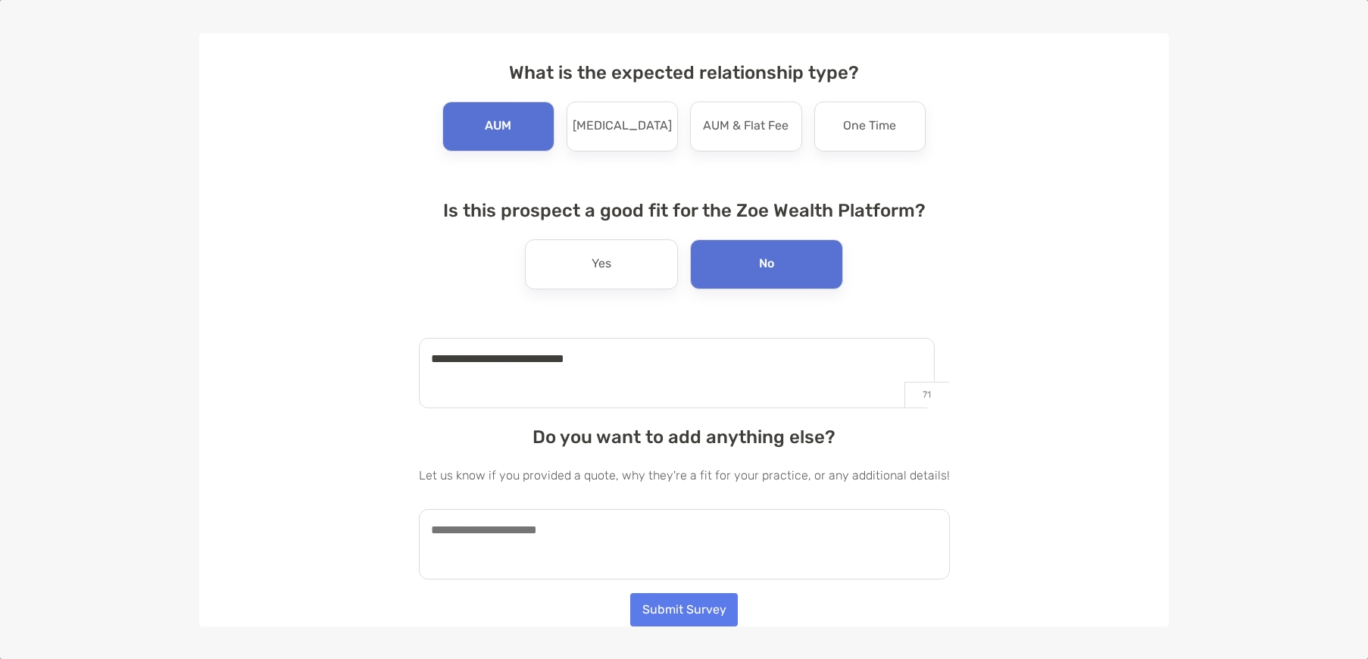
type textarea "**********"
click at [547, 545] on textarea at bounding box center [684, 544] width 531 height 70
type textarea "*"
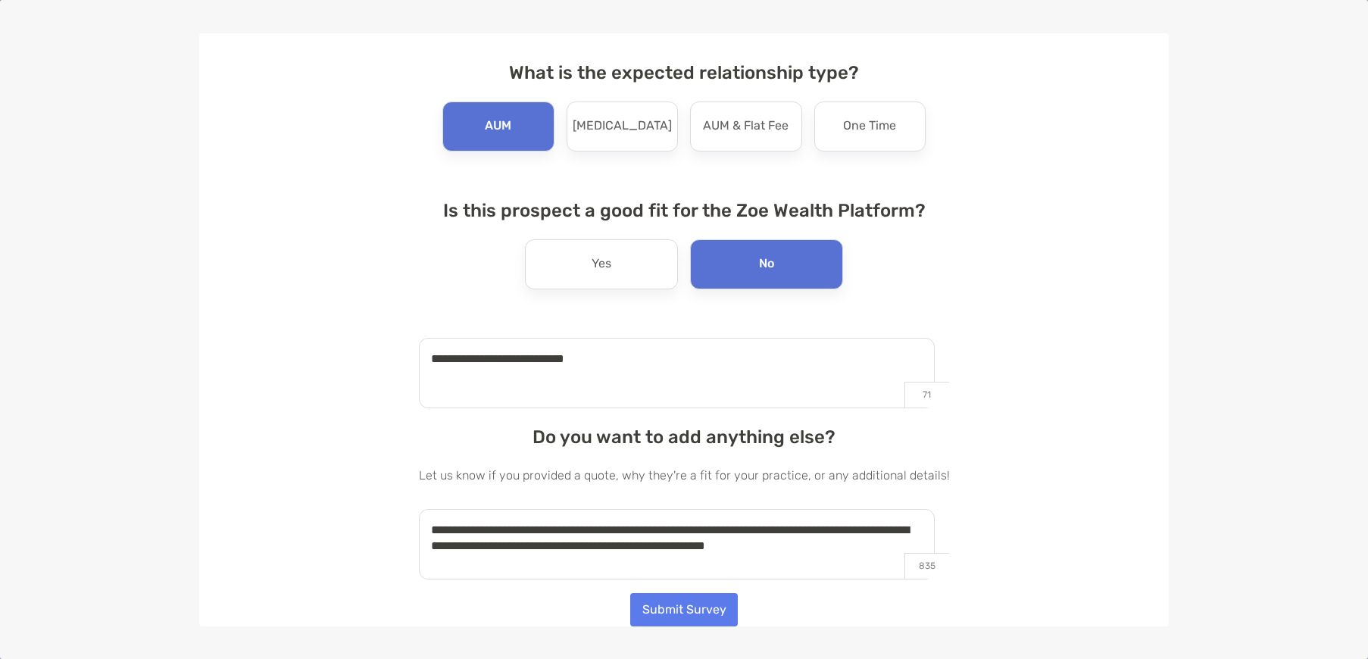
drag, startPoint x: 881, startPoint y: 551, endPoint x: 889, endPoint y: 546, distance: 8.8
click at [881, 548] on textarea "**********" at bounding box center [677, 544] width 516 height 70
click at [626, 561] on textarea "**********" at bounding box center [677, 544] width 516 height 70
click at [708, 572] on textarea "**********" at bounding box center [677, 544] width 516 height 70
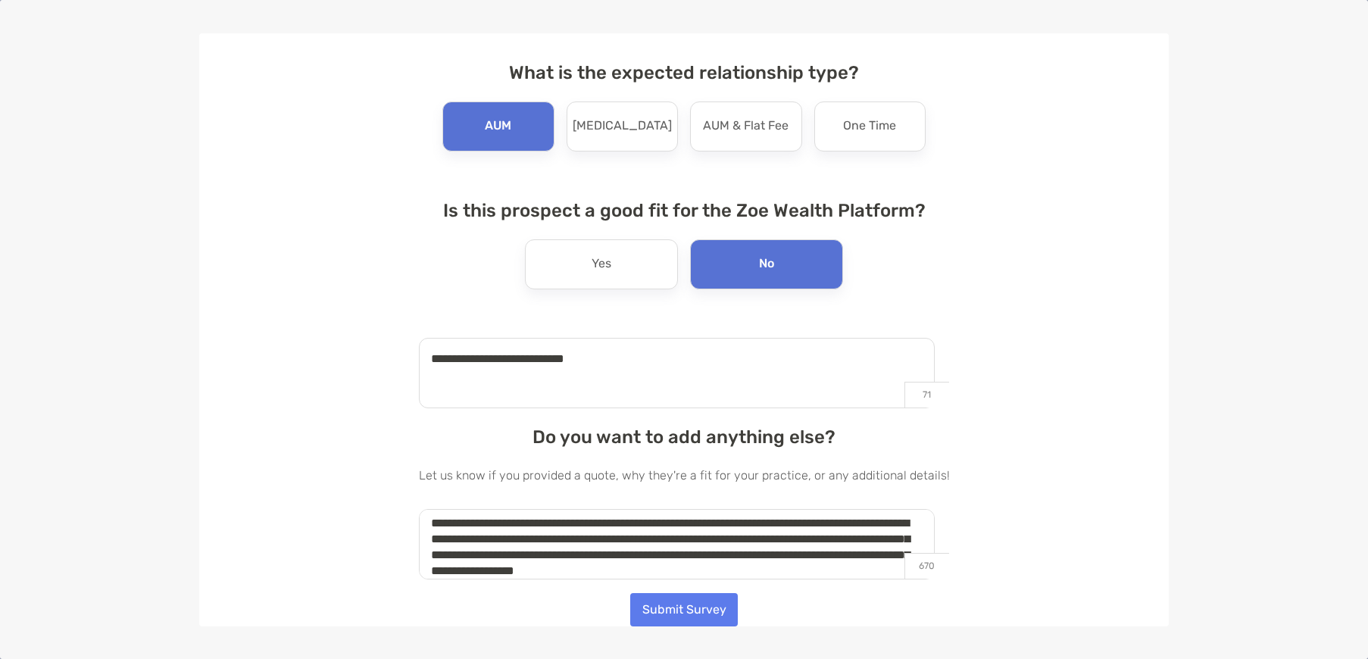
scroll to position [23, 0]
type textarea "**********"
click at [644, 611] on button "Submit Survey" at bounding box center [684, 609] width 108 height 33
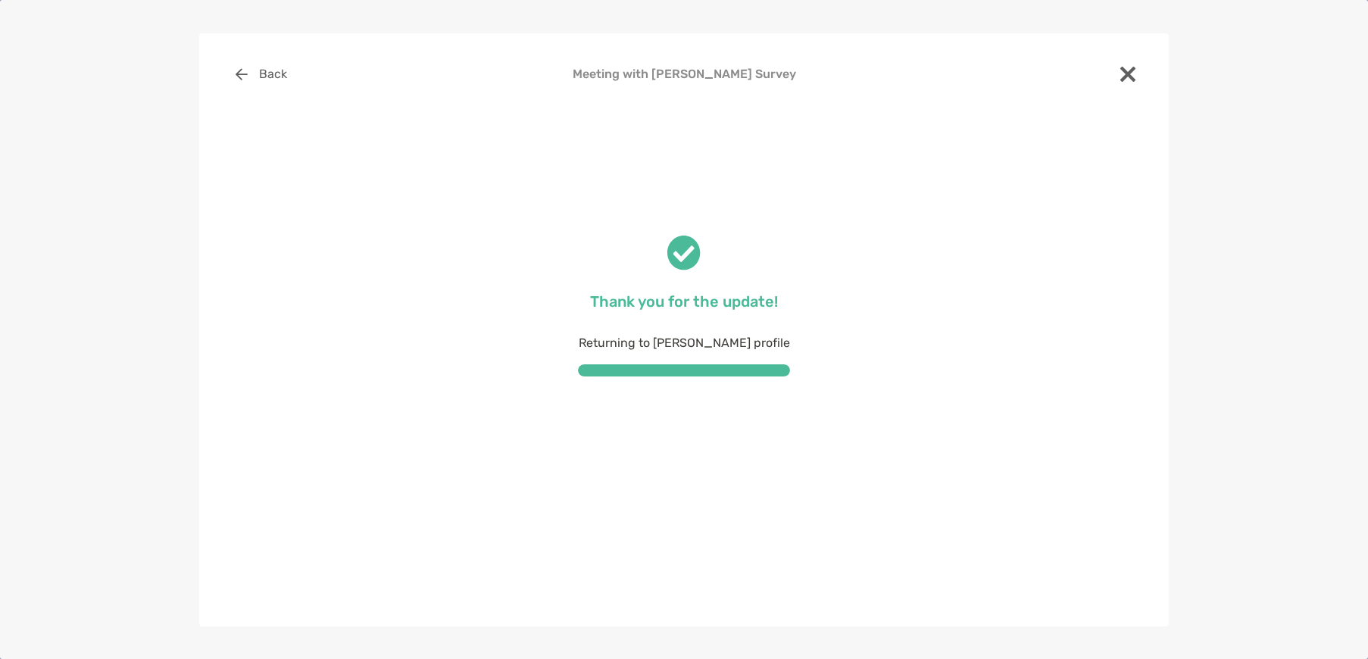
click at [1132, 79] on img at bounding box center [1127, 74] width 15 height 15
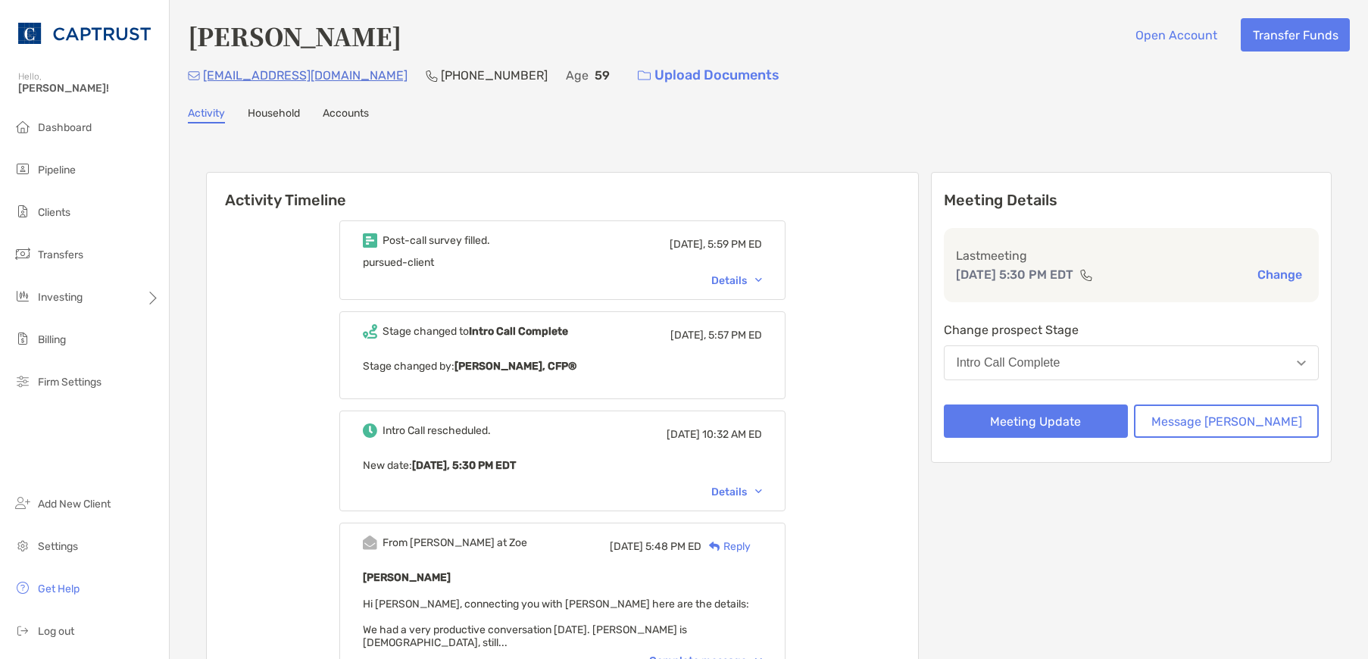
click at [1168, 86] on div "waldor9765@gmail.com (484) 225-5598 Age 59 Upload Documents" at bounding box center [769, 75] width 1162 height 33
click at [786, 283] on div "Post-call survey filled. Today, 5:59 PM ED pursued-client Details" at bounding box center [562, 260] width 446 height 80
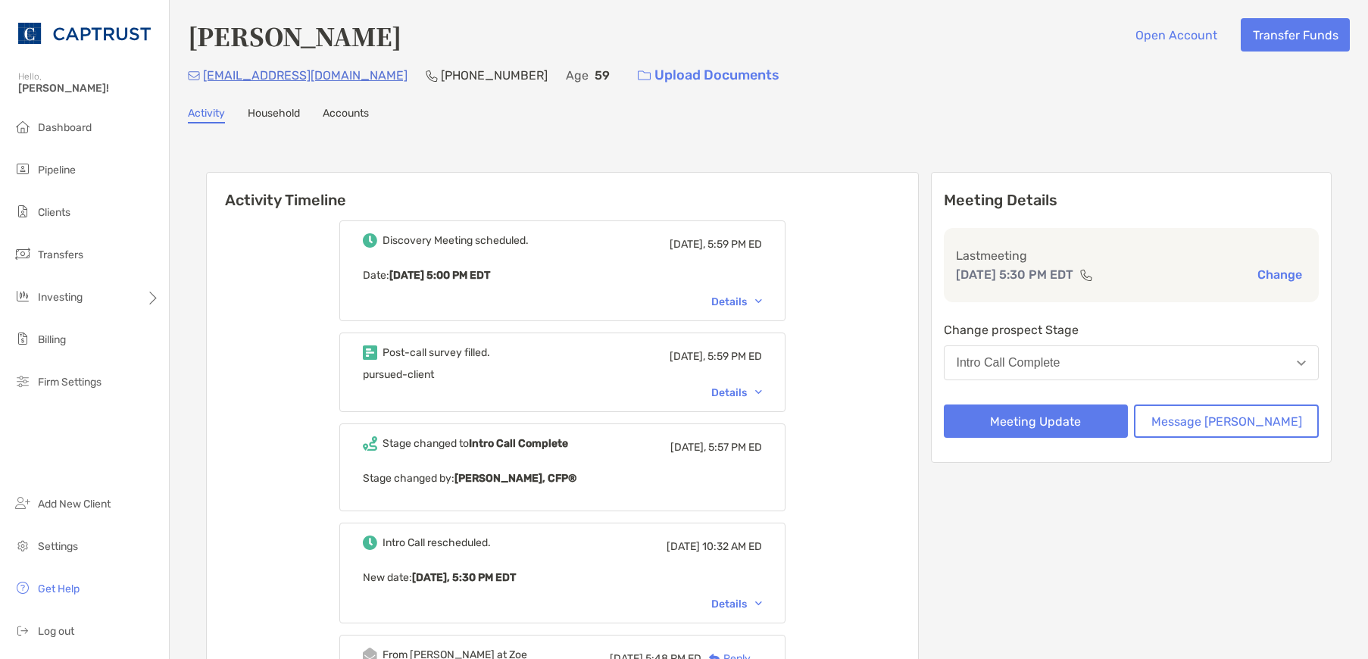
click at [762, 284] on p "Date : Mon, Sep 15 5:00 PM EDT" at bounding box center [562, 275] width 399 height 19
click at [762, 299] on div "Details" at bounding box center [736, 301] width 51 height 13
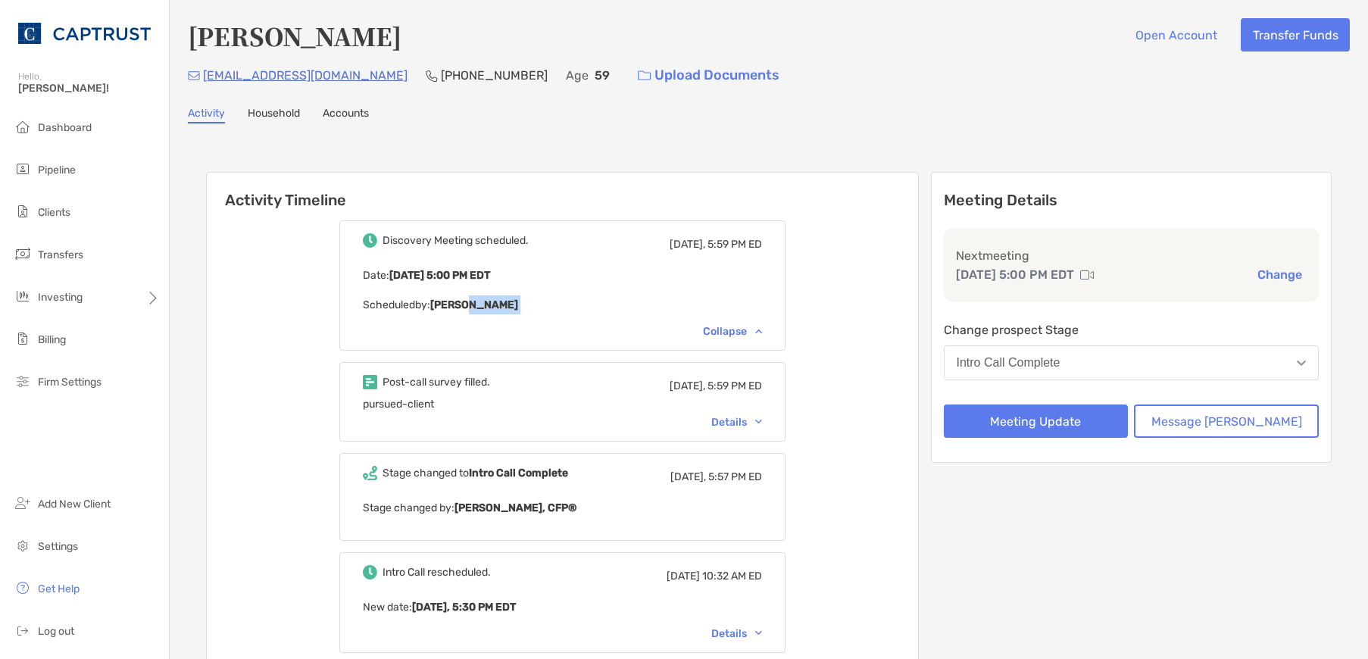
click at [762, 300] on p "Scheduled by: Justin" at bounding box center [562, 304] width 399 height 19
click at [762, 416] on div "Details" at bounding box center [736, 422] width 51 height 13
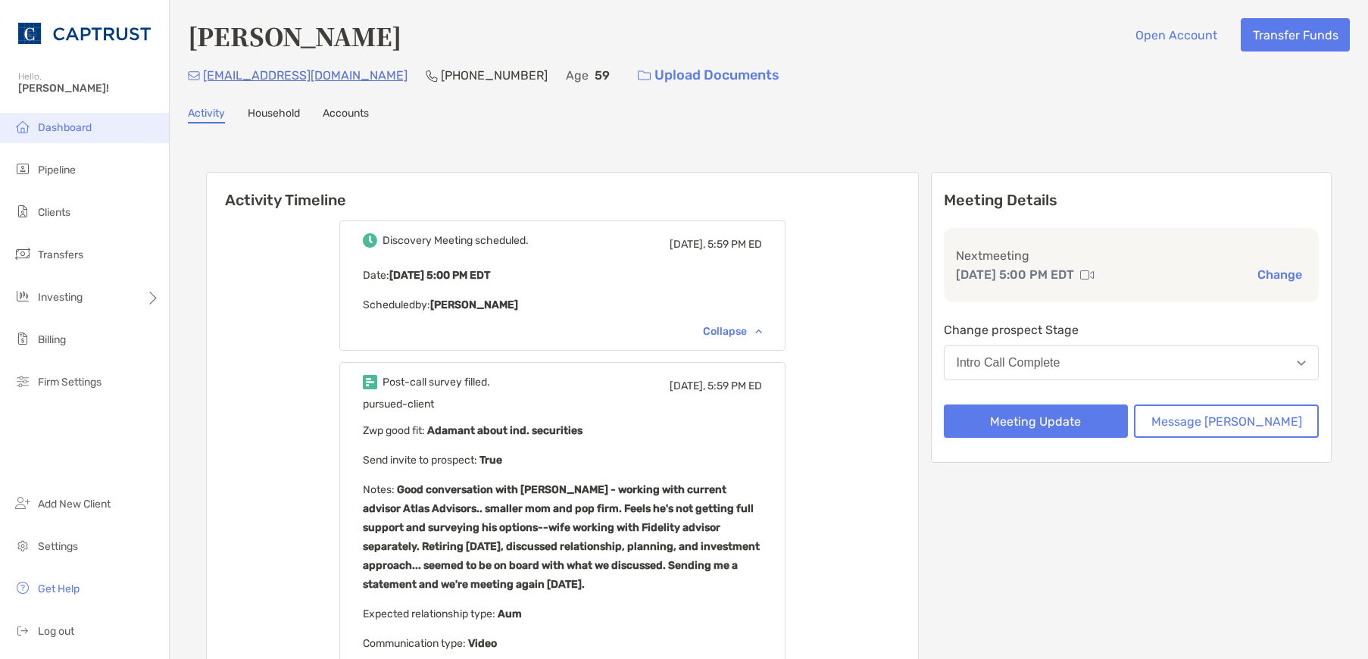
click at [99, 117] on li "Dashboard" at bounding box center [84, 128] width 169 height 30
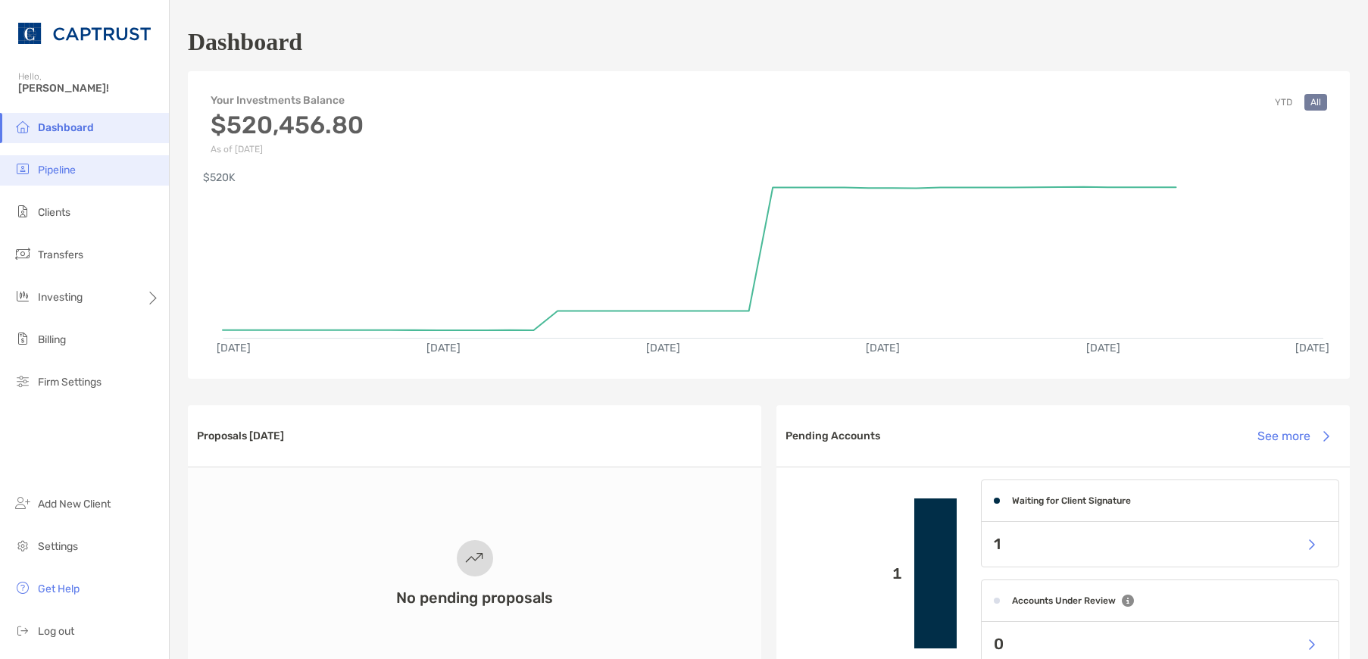
click at [48, 166] on span "Pipeline" at bounding box center [57, 170] width 38 height 13
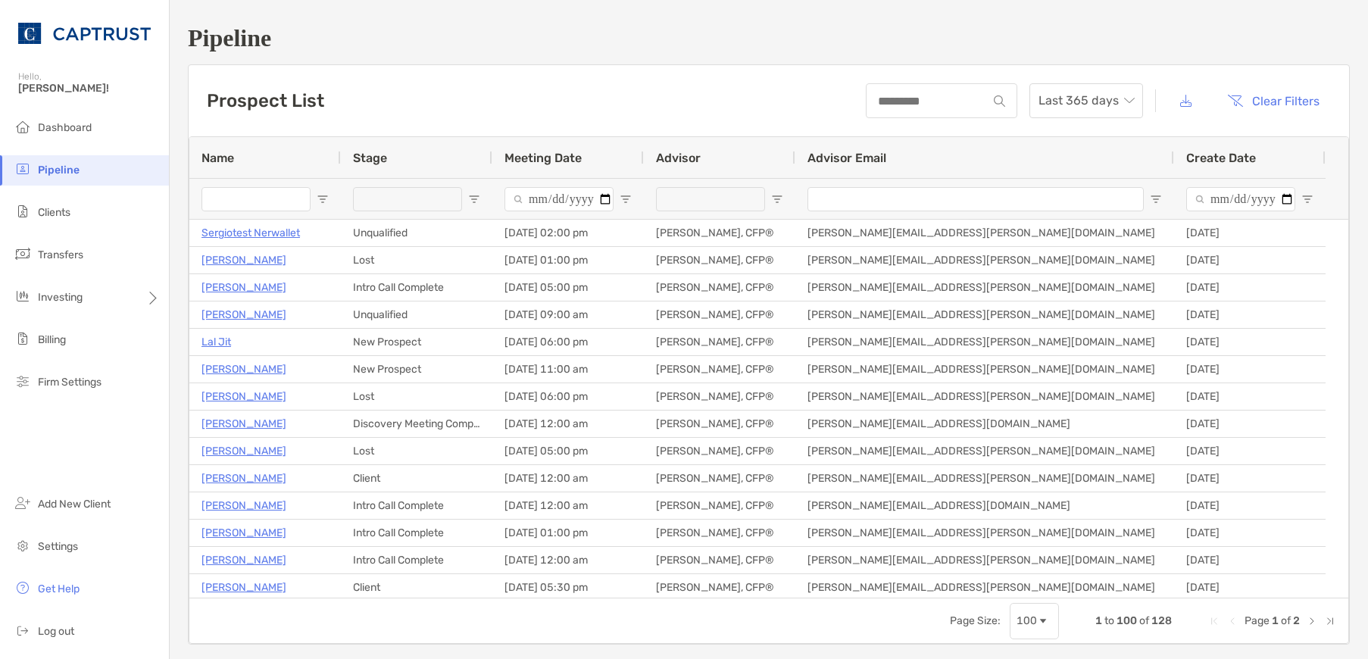
drag, startPoint x: 273, startPoint y: 195, endPoint x: 276, endPoint y: 178, distance: 16.9
click at [274, 195] on input "Name Filter Input" at bounding box center [255, 199] width 109 height 24
type input "*"
type input "*****"
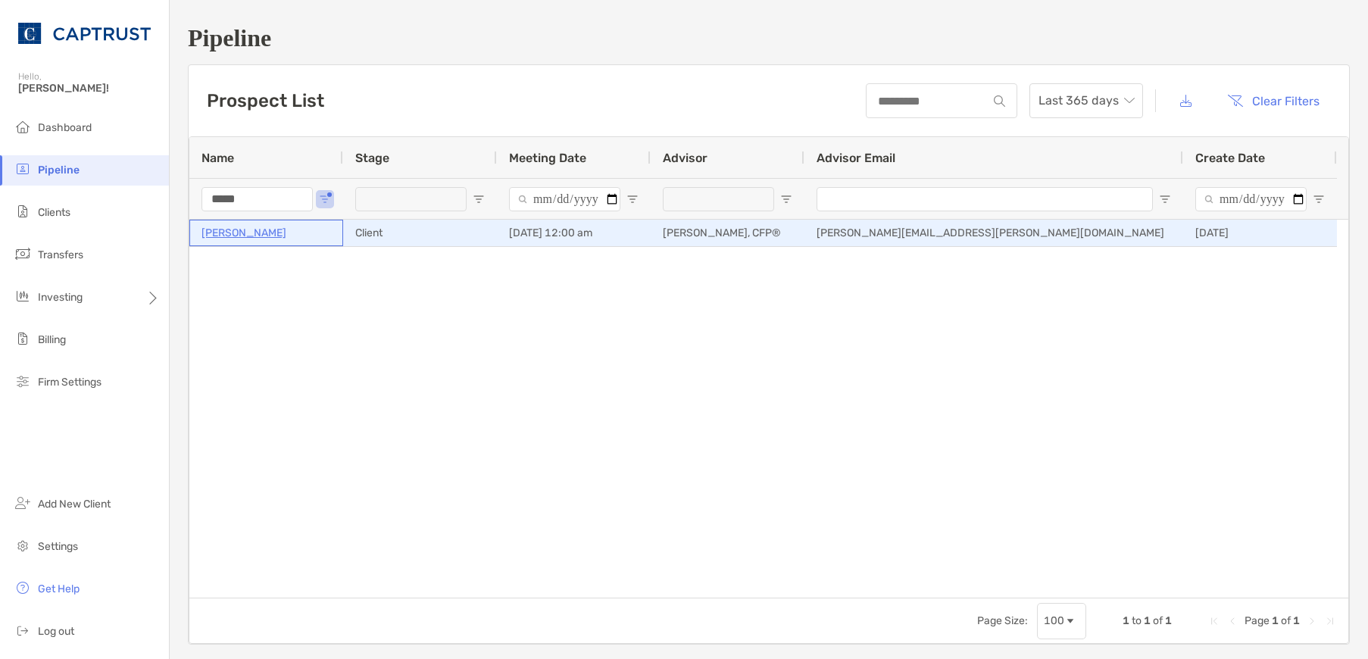
click at [252, 231] on p "[PERSON_NAME]" at bounding box center [243, 232] width 85 height 19
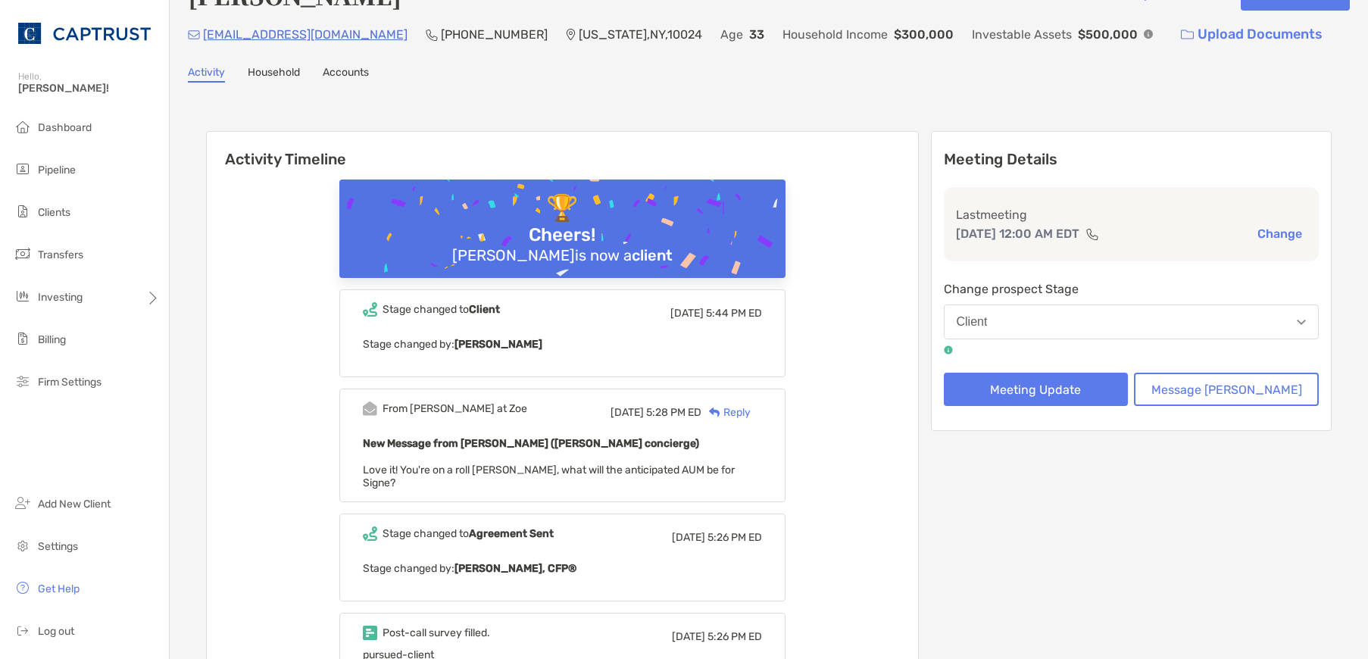
scroll to position [76, 0]
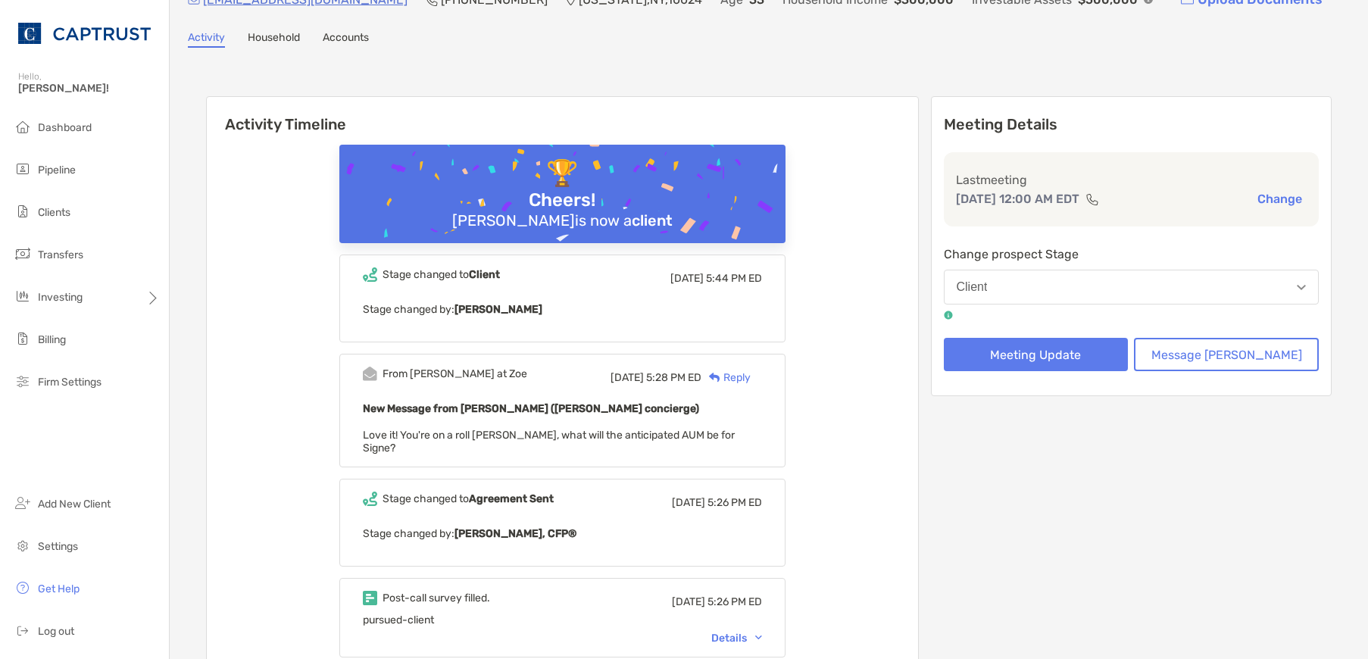
click at [751, 376] on div "Reply" at bounding box center [725, 378] width 49 height 16
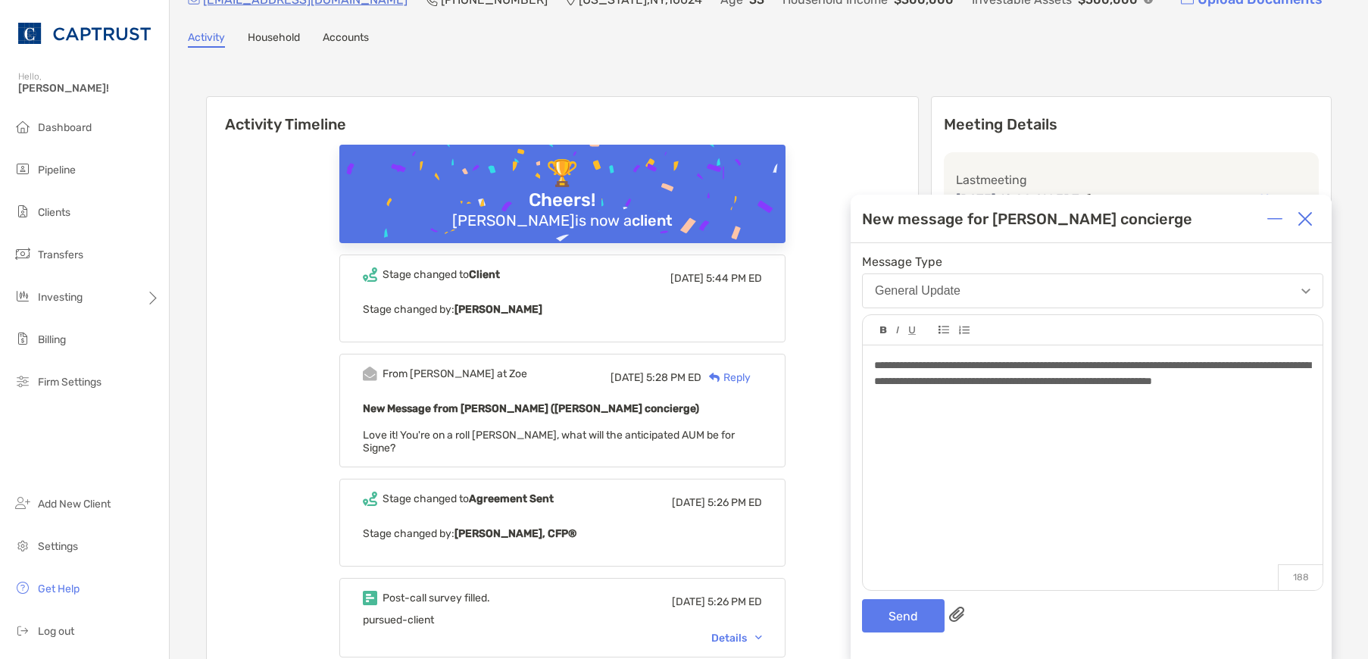
click at [956, 380] on span "**********" at bounding box center [1092, 373] width 436 height 27
click at [925, 608] on button "Send" at bounding box center [903, 615] width 83 height 33
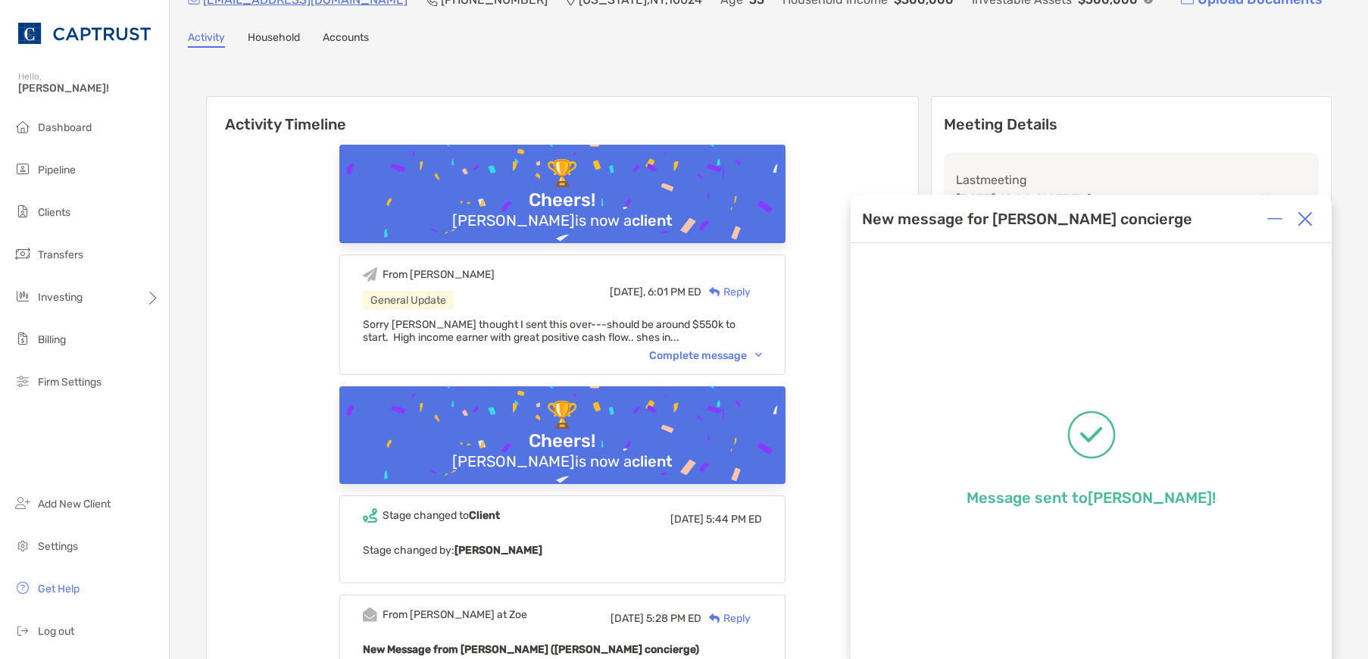
click at [1045, 45] on div "Activity Household Accounts" at bounding box center [769, 39] width 1162 height 17
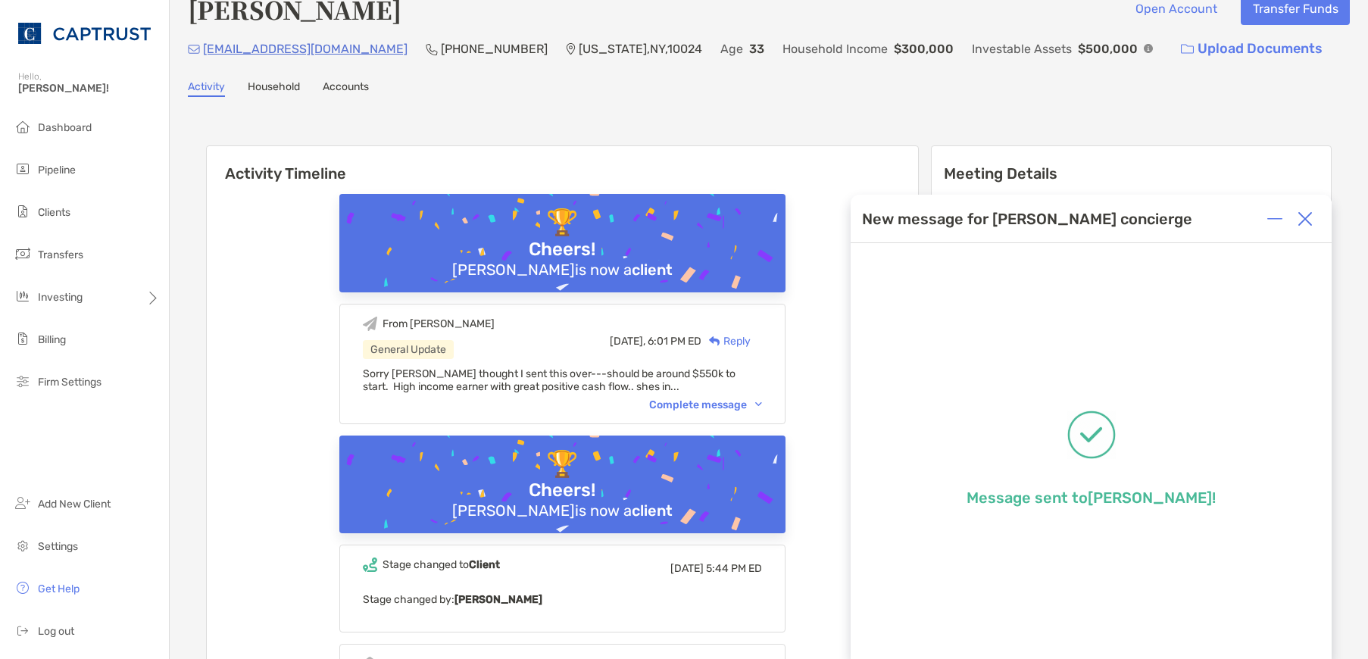
scroll to position [0, 0]
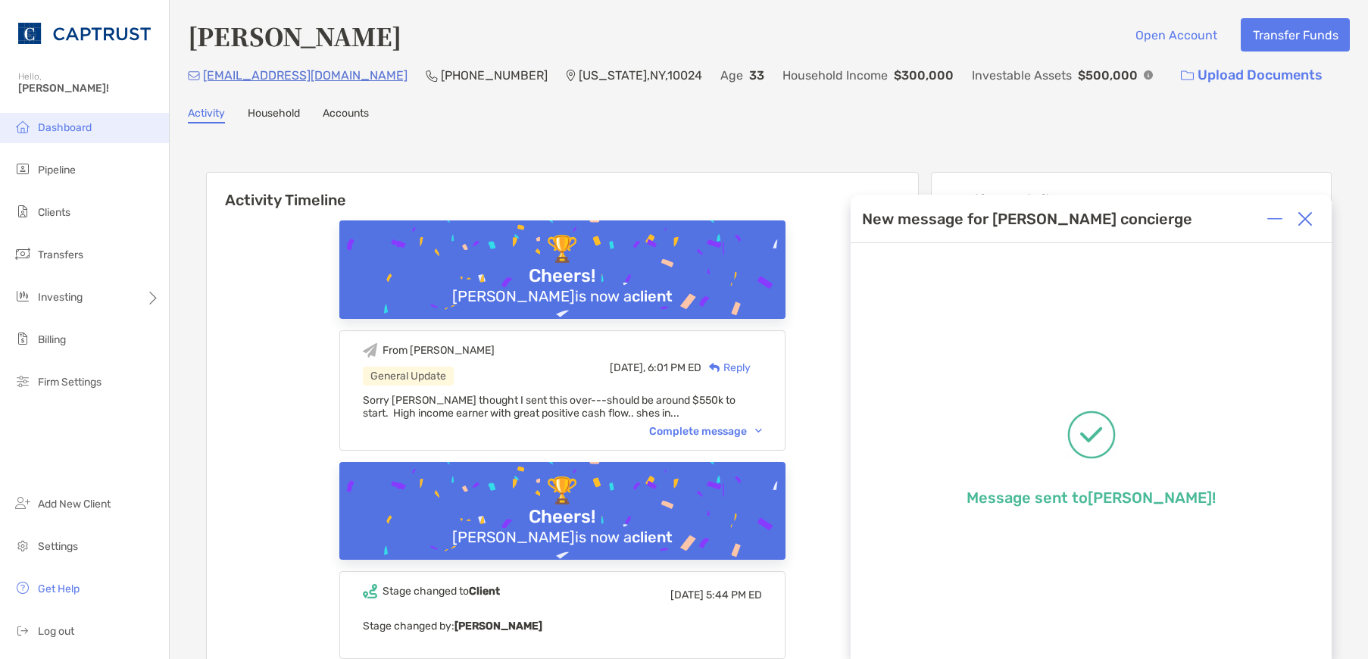
click at [102, 121] on li "Dashboard" at bounding box center [84, 128] width 169 height 30
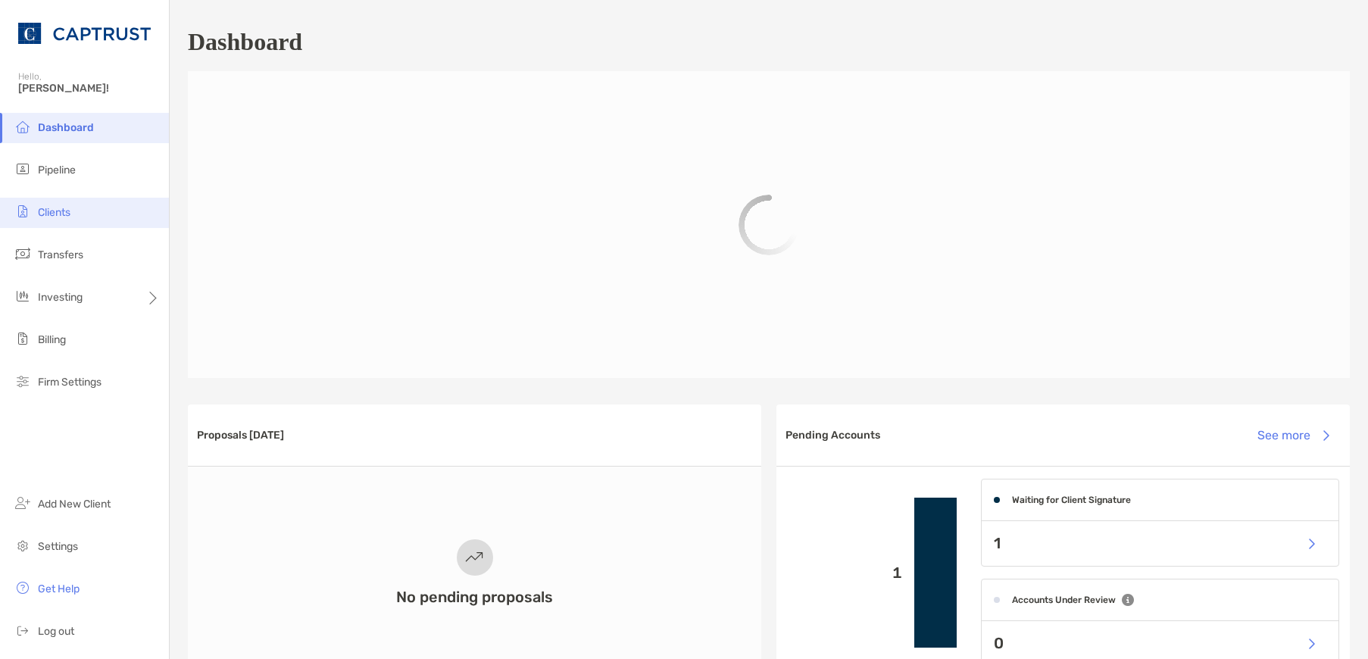
click at [43, 211] on span "Clients" at bounding box center [54, 212] width 33 height 13
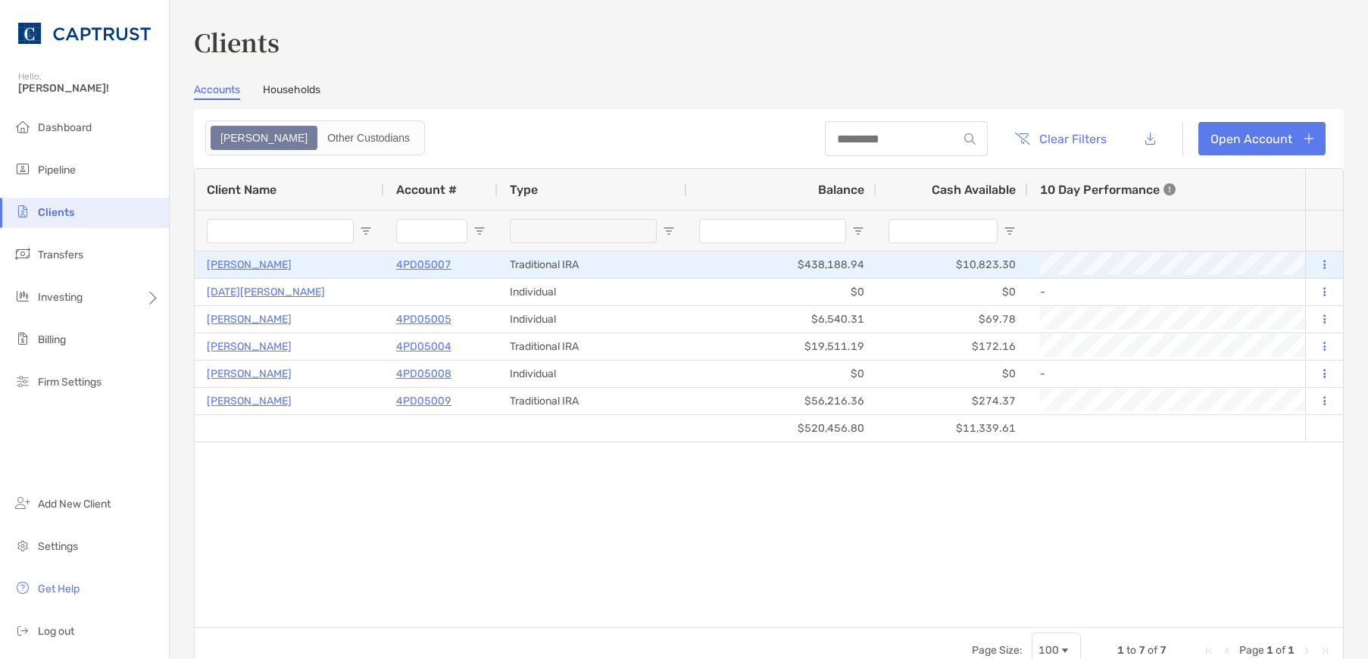
type input "*********"
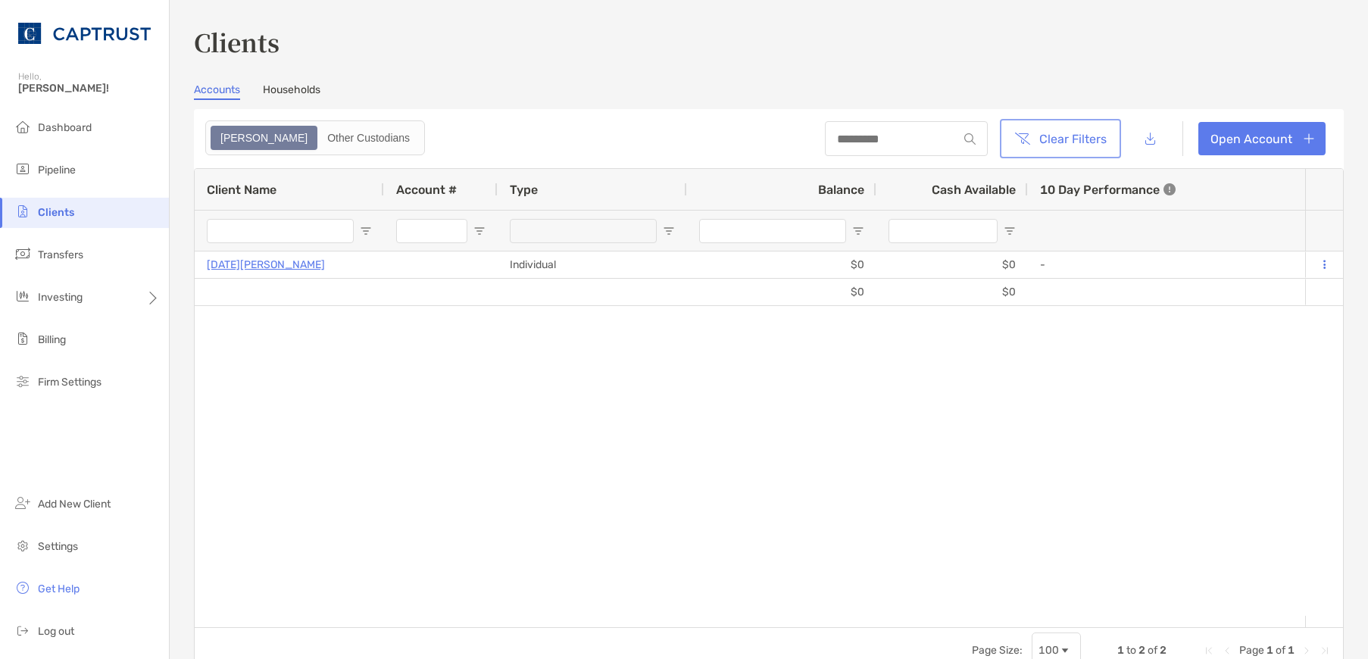
click at [1057, 138] on button "Clear Filters" at bounding box center [1060, 138] width 115 height 33
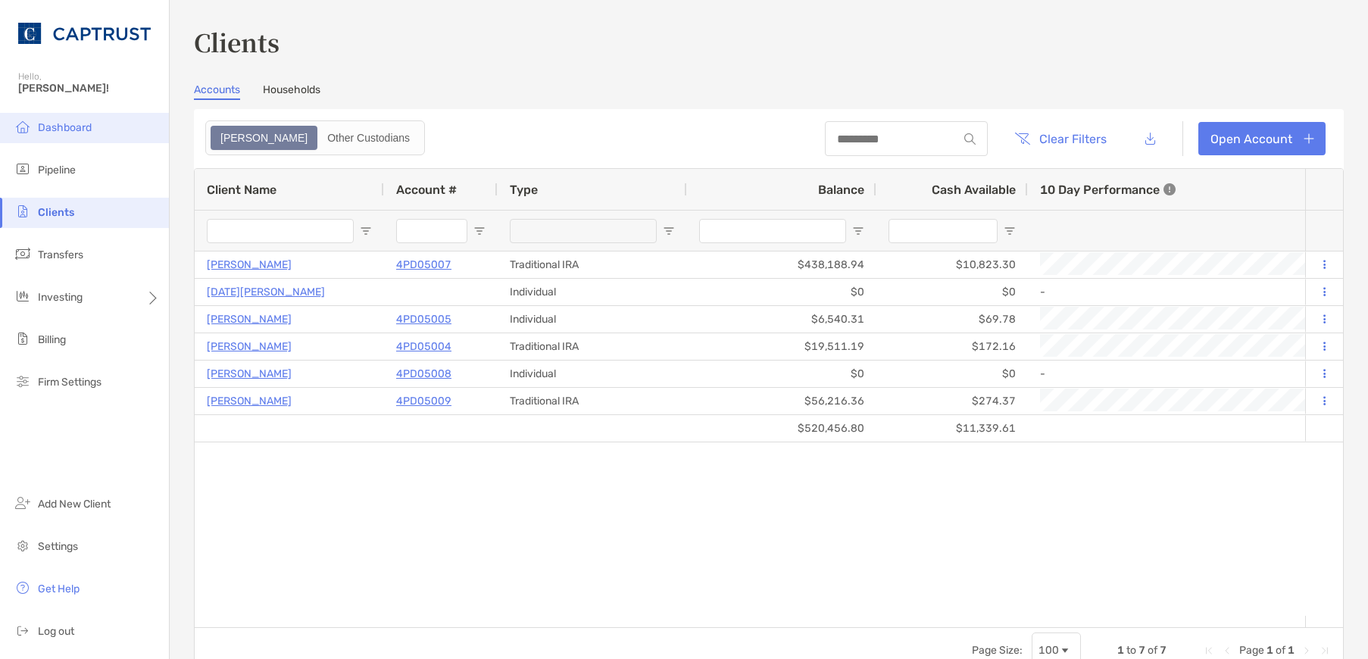
click at [55, 120] on li "Dashboard" at bounding box center [84, 128] width 169 height 30
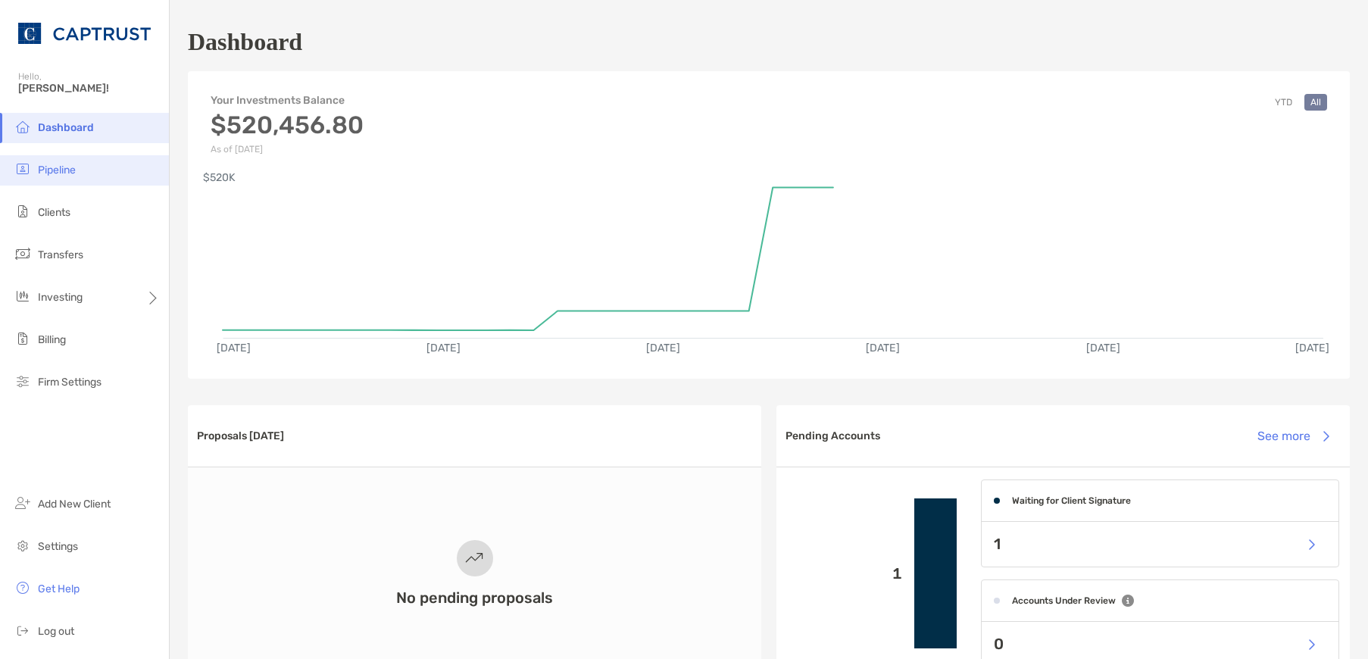
click at [62, 171] on span "Pipeline" at bounding box center [57, 170] width 38 height 13
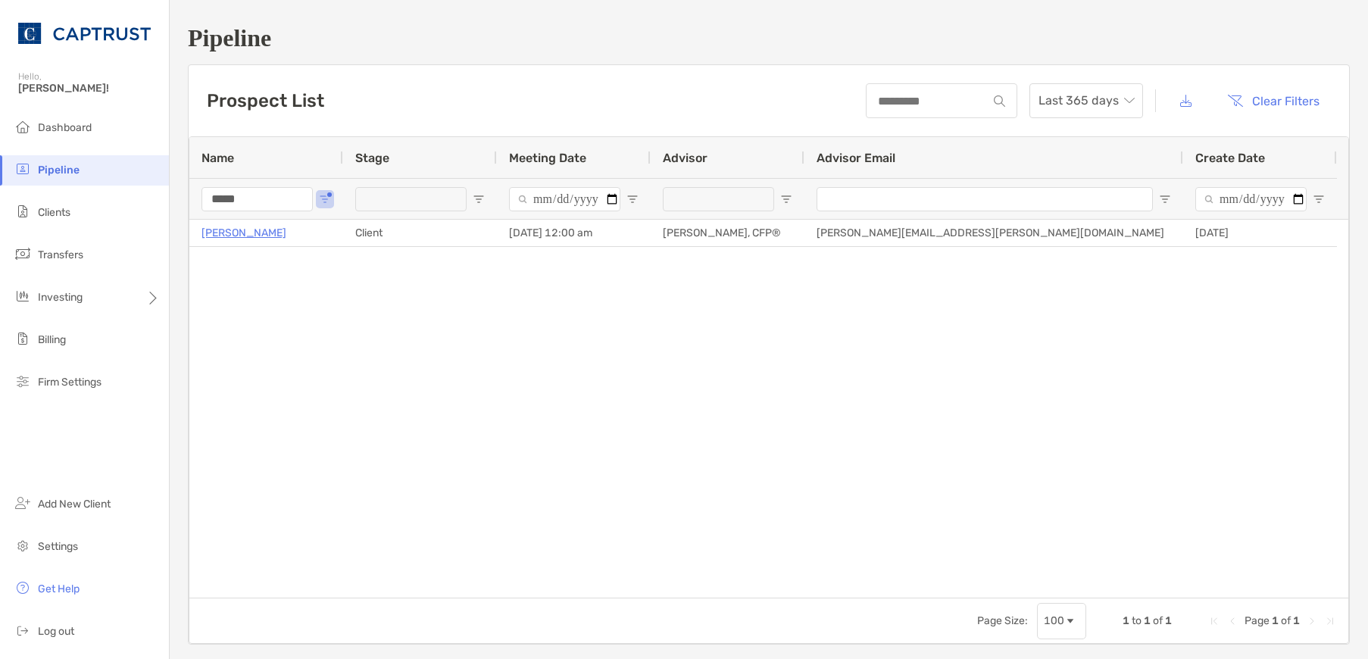
drag, startPoint x: 273, startPoint y: 206, endPoint x: 209, endPoint y: 190, distance: 65.6
click at [236, 203] on input "*****" at bounding box center [256, 199] width 111 height 24
type input "*"
